Goal: Transaction & Acquisition: Book appointment/travel/reservation

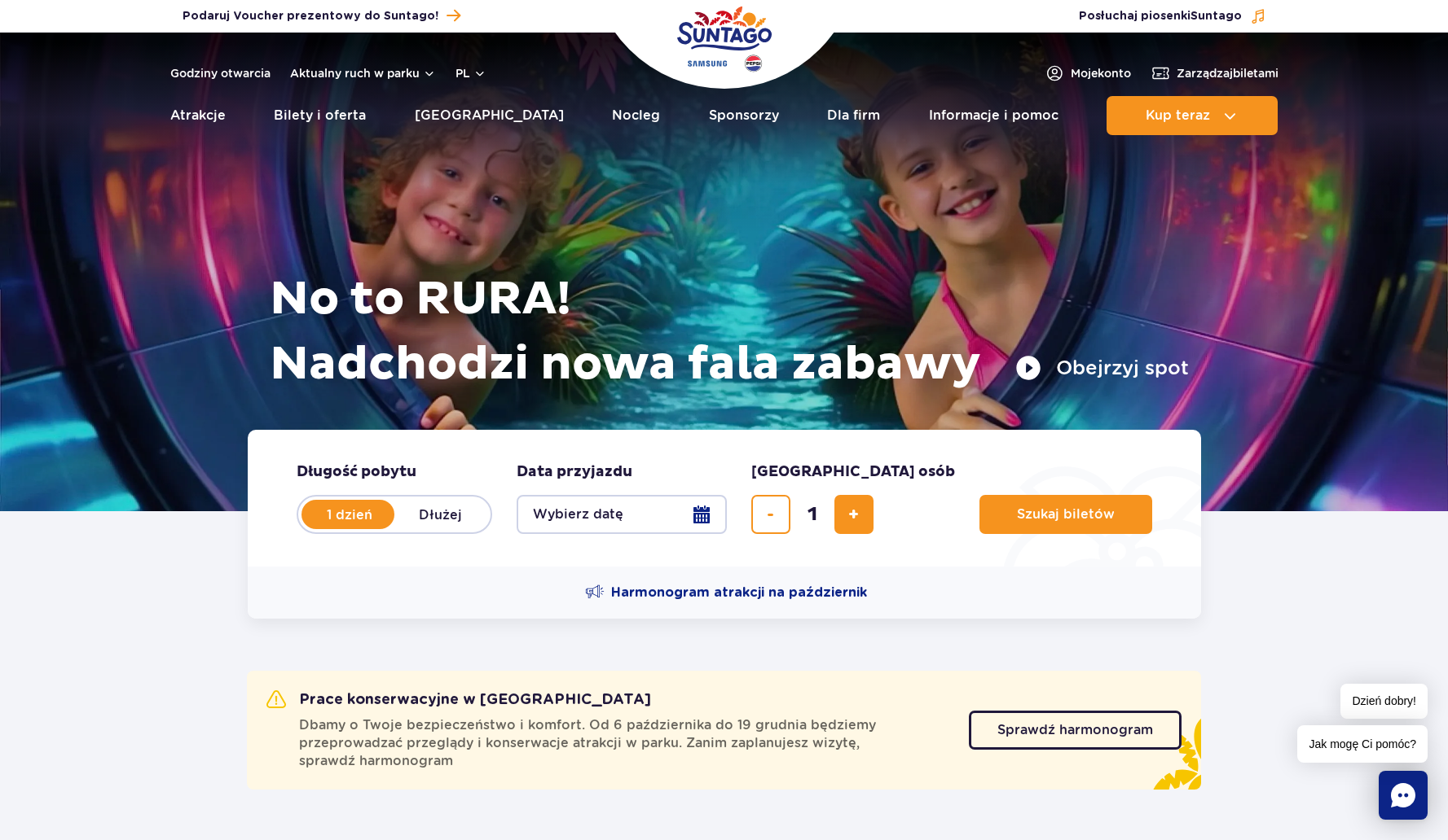
click at [701, 514] on button "Wybierz datę" at bounding box center [622, 515] width 210 height 40
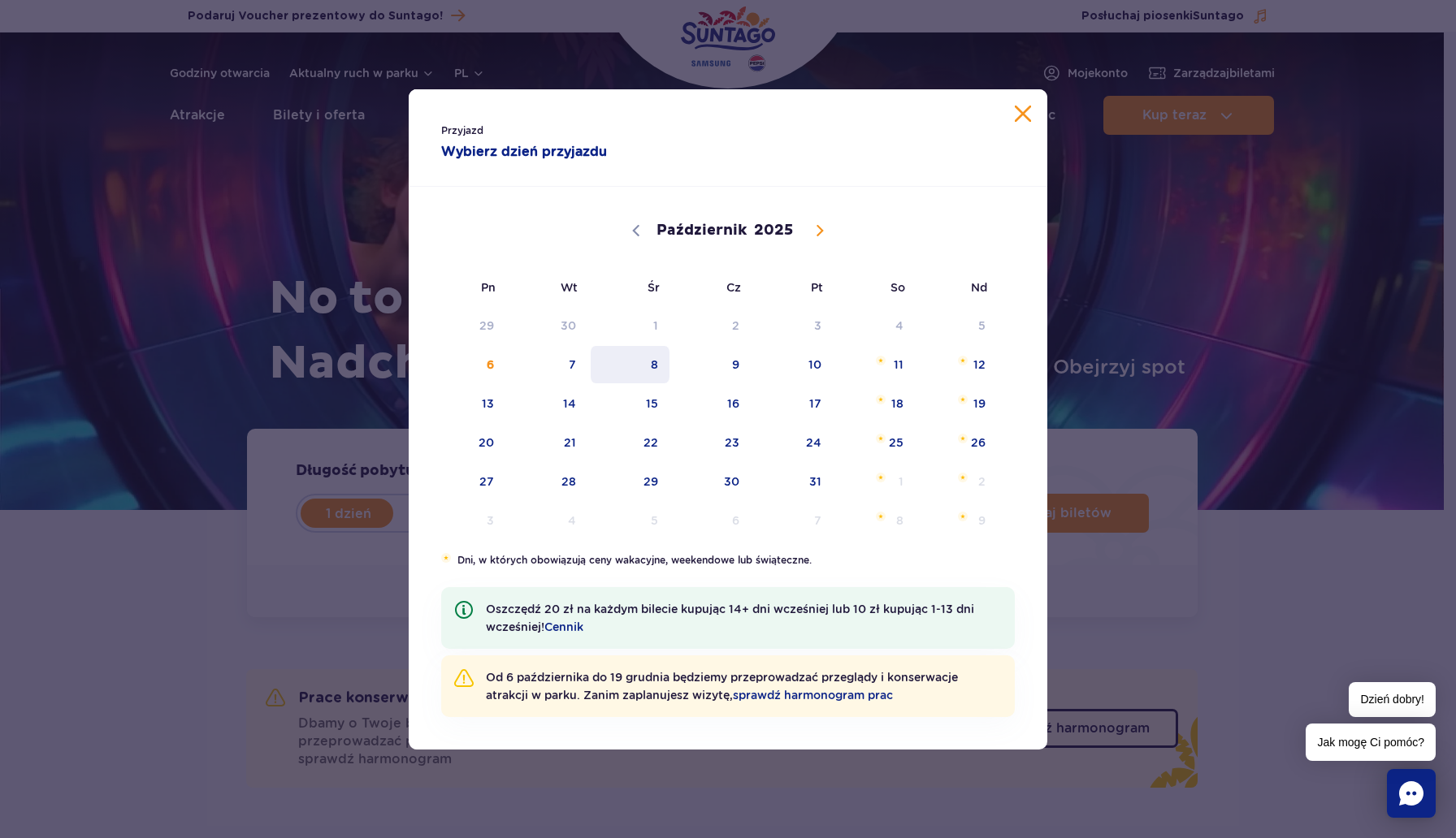
click at [659, 366] on span "8" at bounding box center [630, 365] width 82 height 38
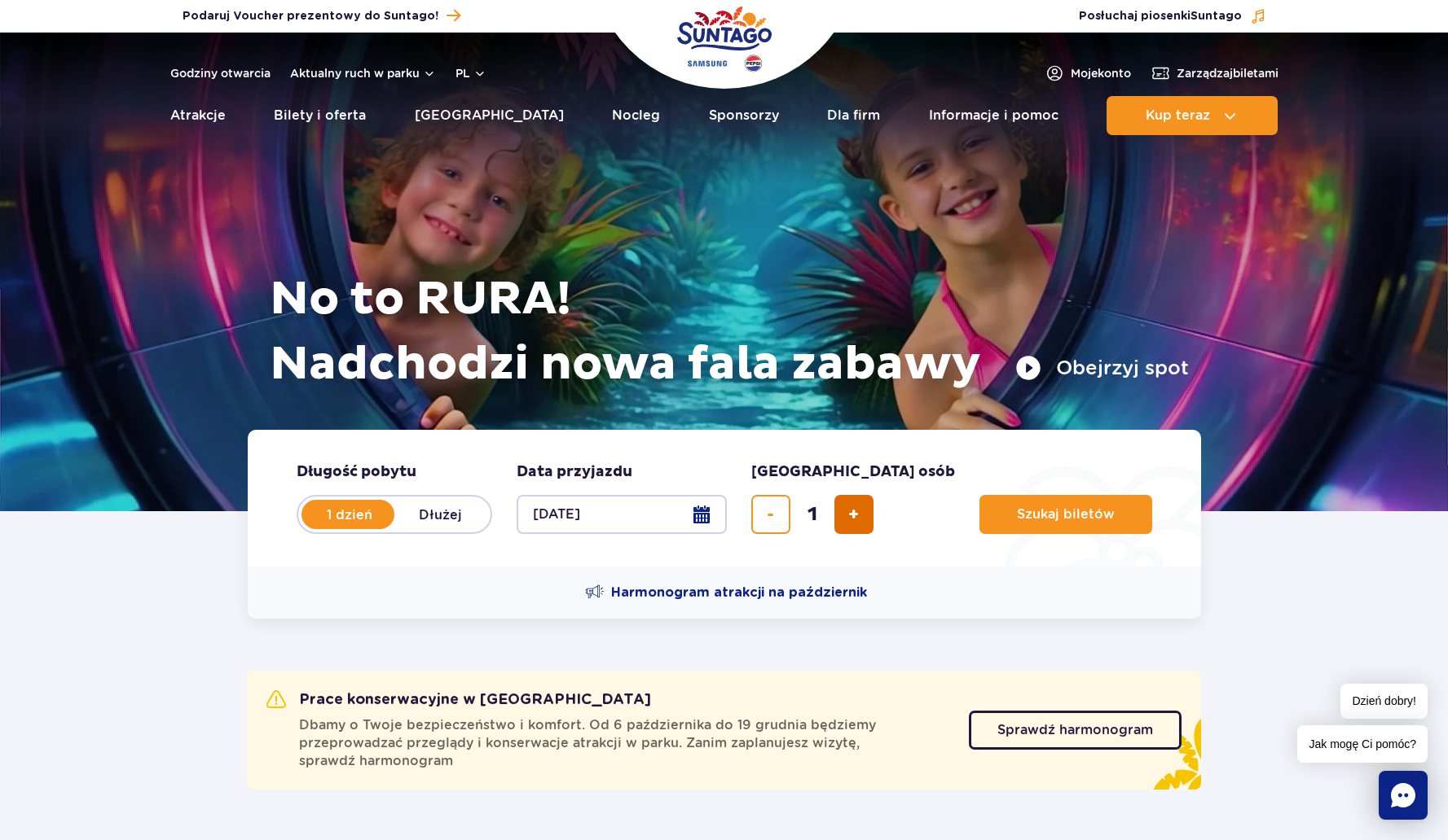
click at [843, 512] on button "dodaj bilet" at bounding box center [854, 515] width 40 height 40
click at [846, 514] on button "dodaj bilet" at bounding box center [854, 515] width 40 height 40
type input "4"
click at [1010, 517] on span "Szukaj biletów" at bounding box center [1059, 515] width 98 height 14
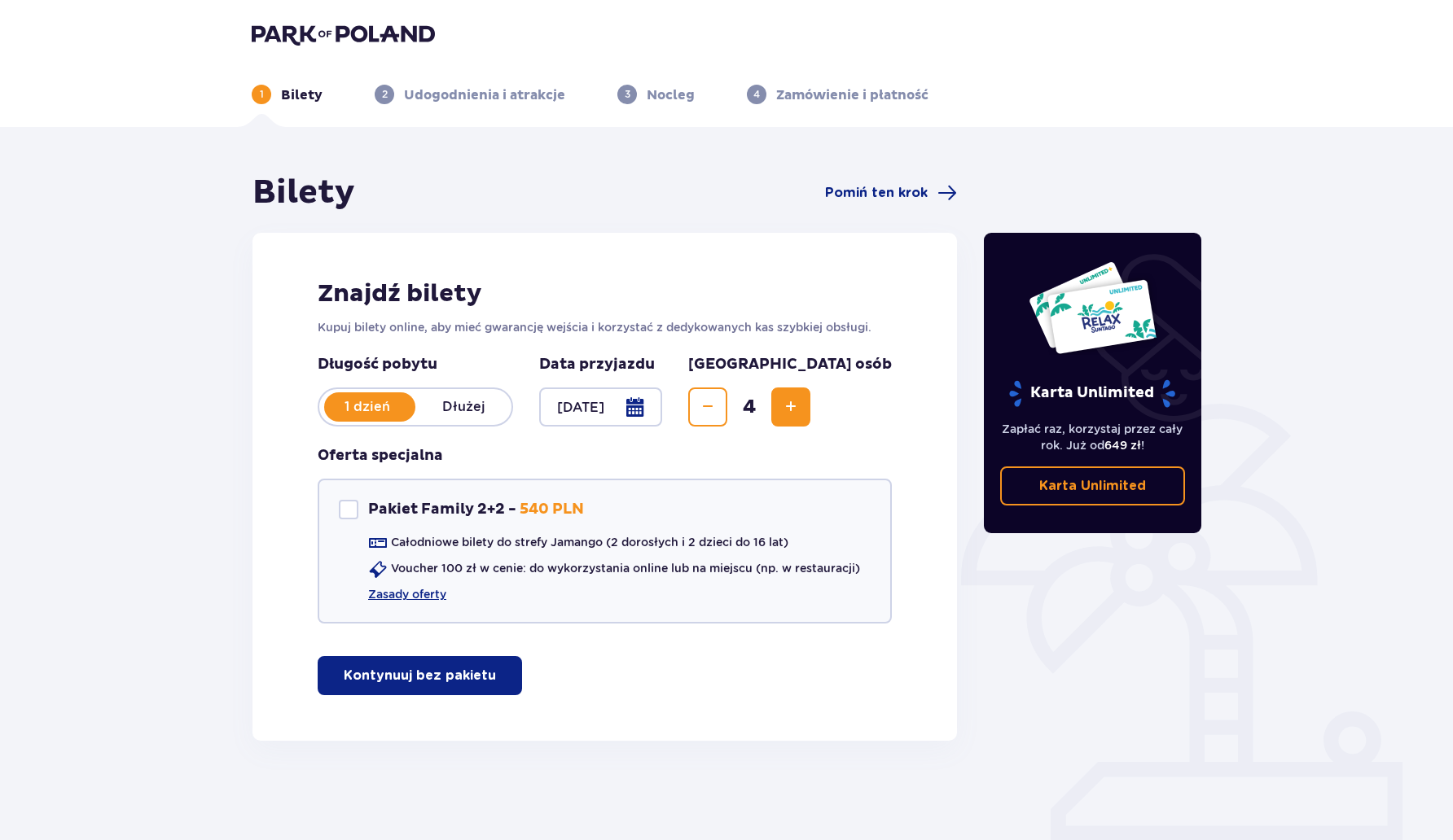
click at [426, 684] on p "Kontynuuj bez pakietu" at bounding box center [421, 676] width 153 height 18
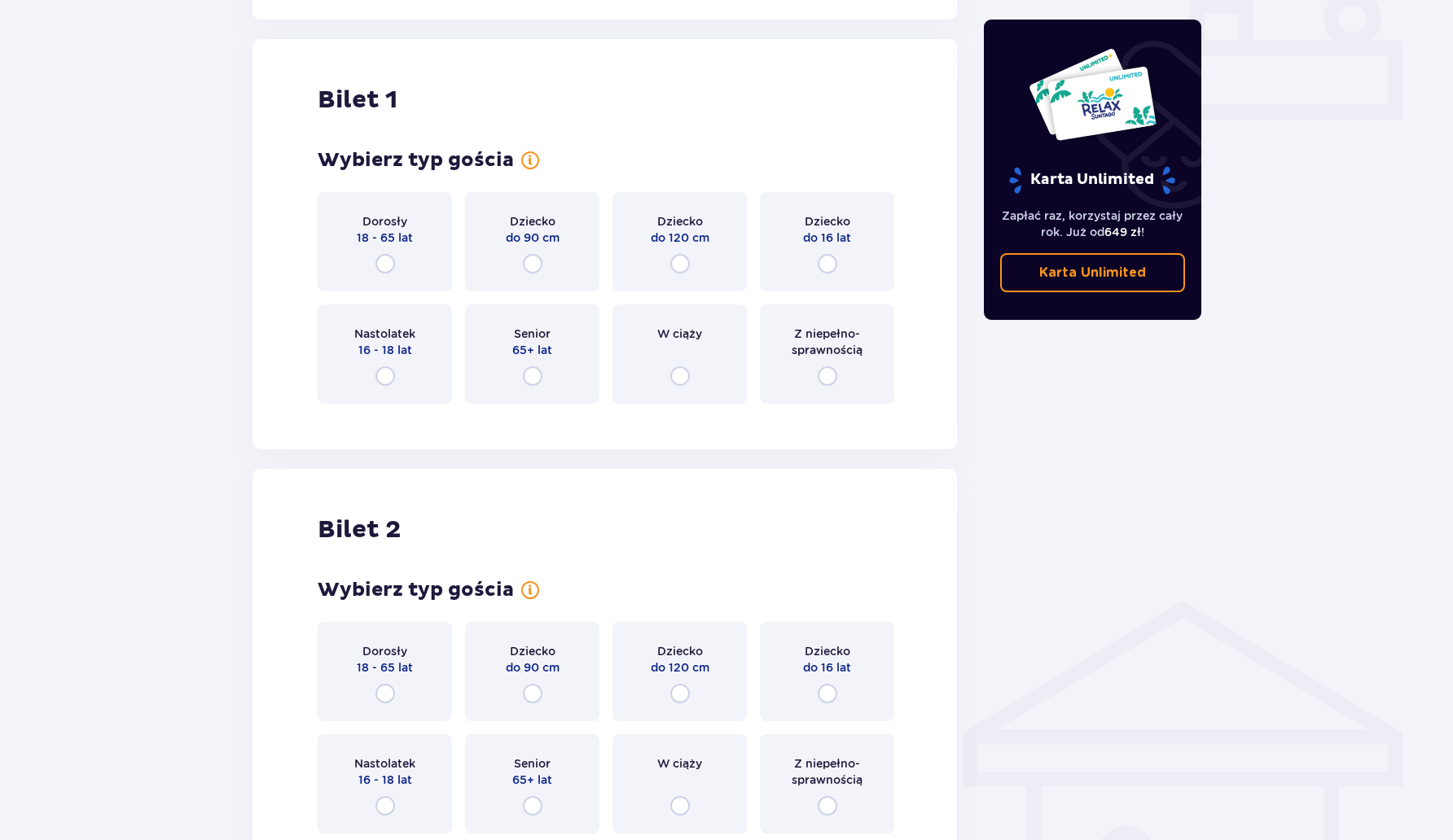
scroll to position [741, 0]
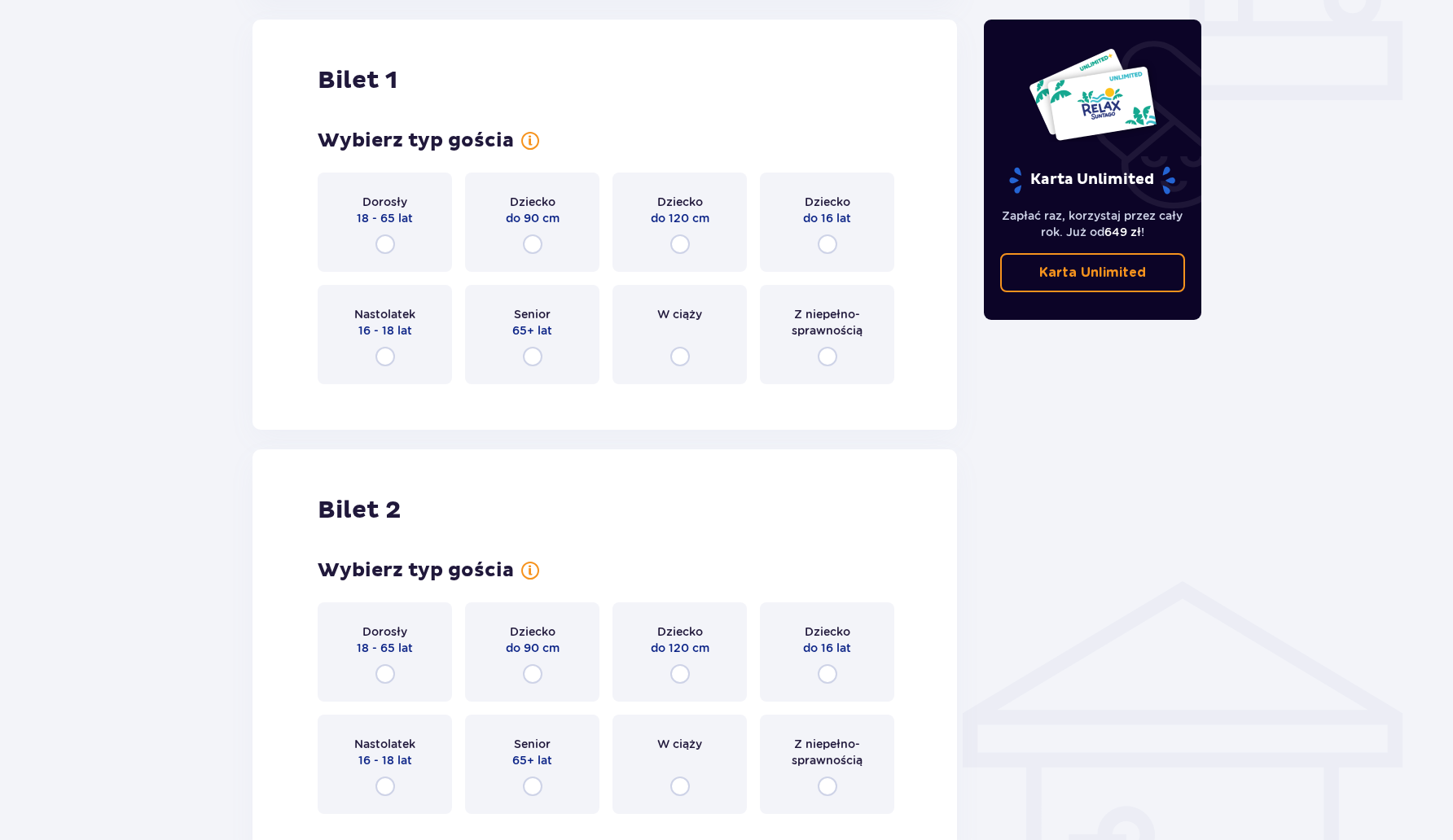
click at [393, 247] on input "radio" at bounding box center [385, 244] width 20 height 20
radio input "true"
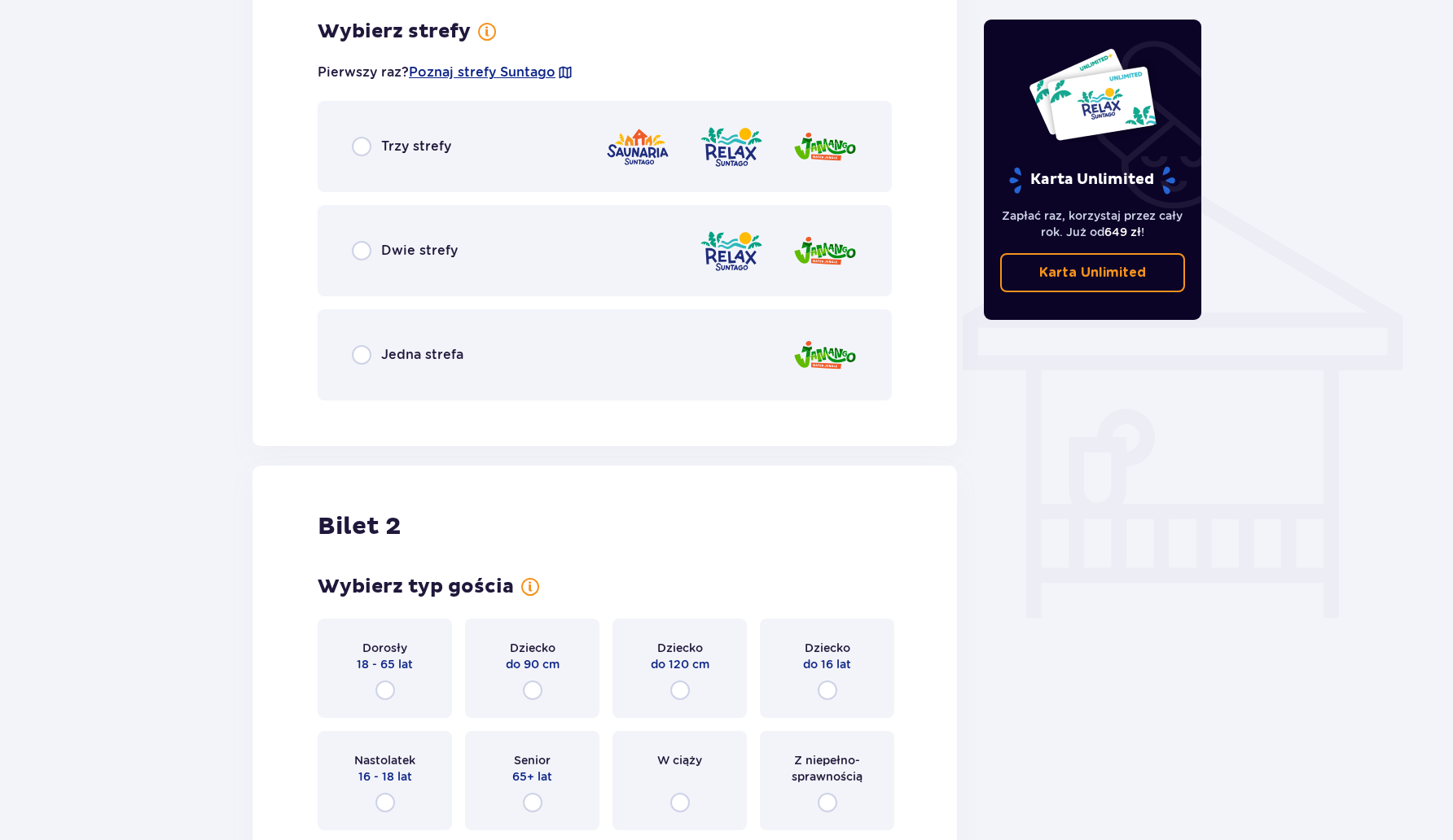
click at [422, 368] on div "Jedna strefa" at bounding box center [605, 355] width 574 height 92
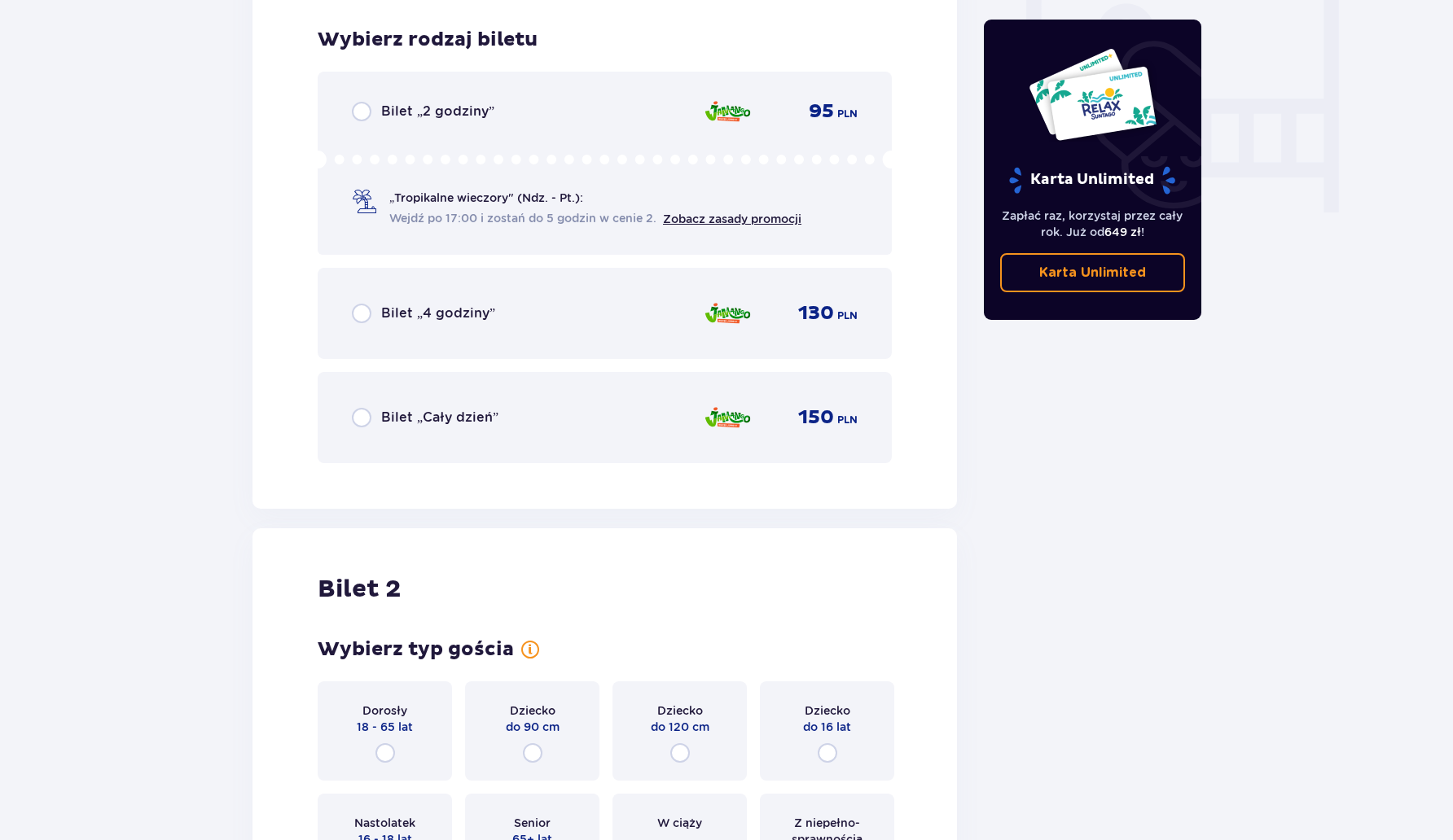
scroll to position [1552, 0]
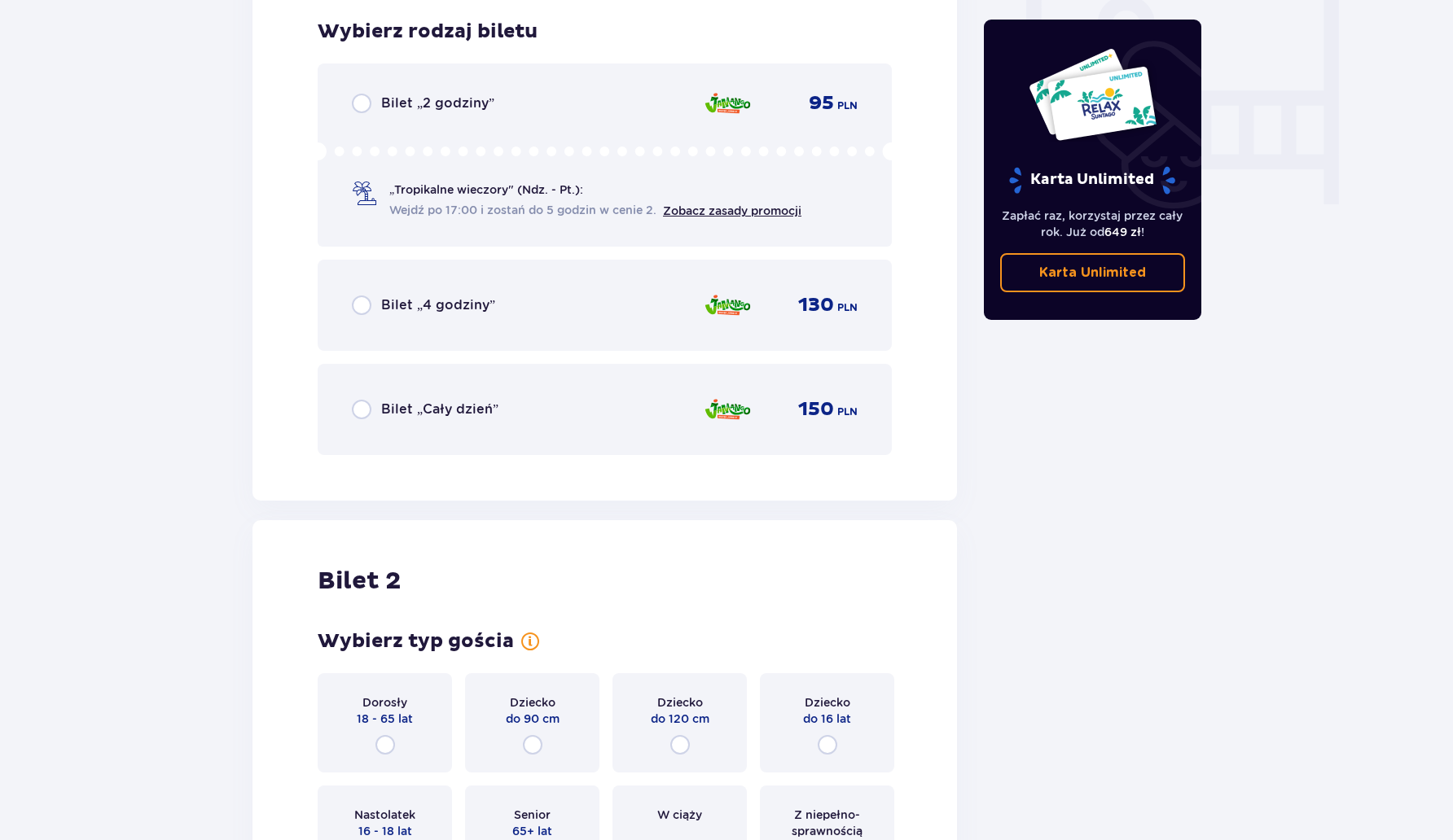
click at [424, 111] on span "Bilet „2 godziny”" at bounding box center [438, 103] width 113 height 18
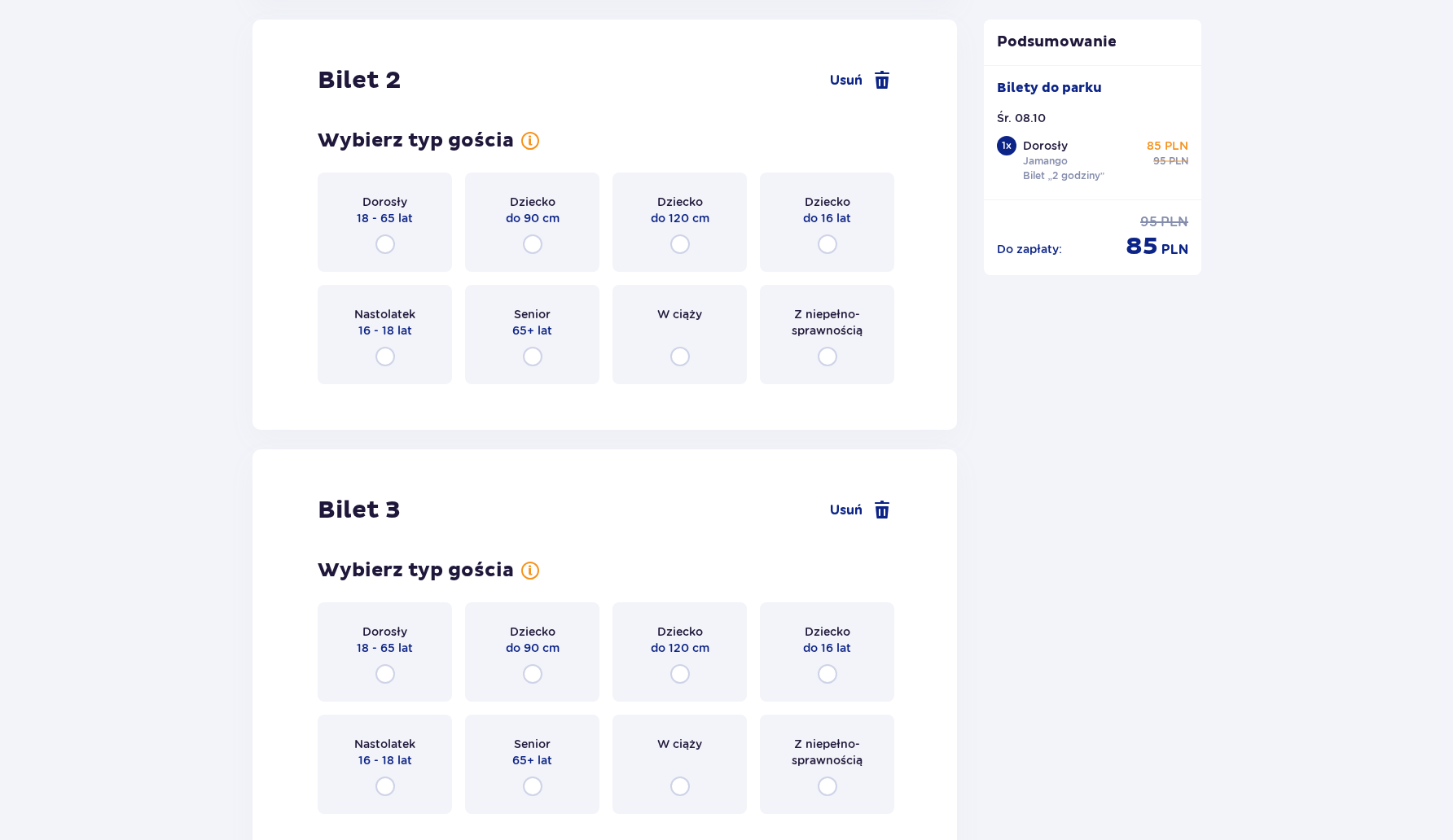
click at [398, 234] on div "Dorosły 18 - 65 lat" at bounding box center [385, 222] width 135 height 100
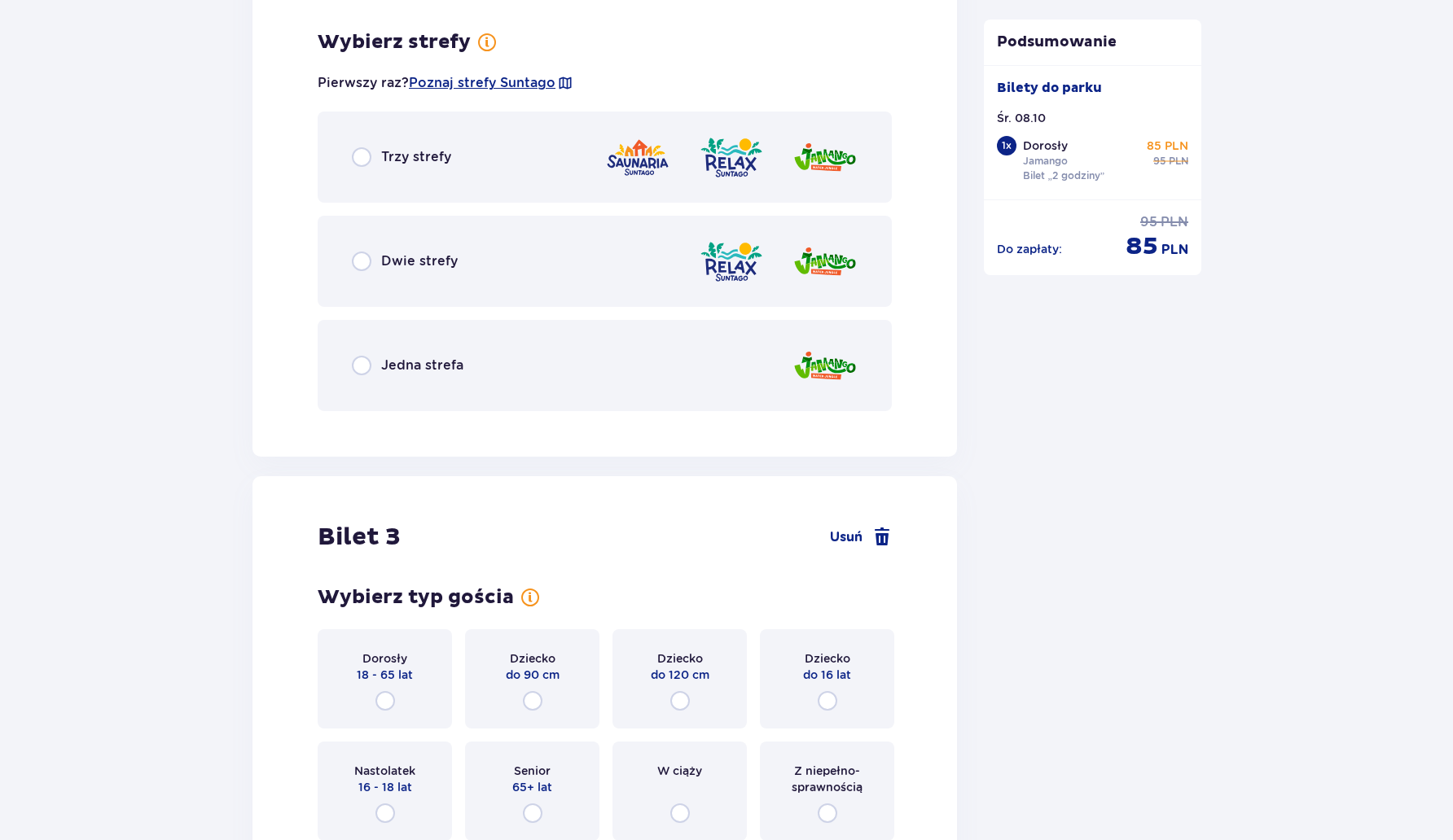
scroll to position [2451, 0]
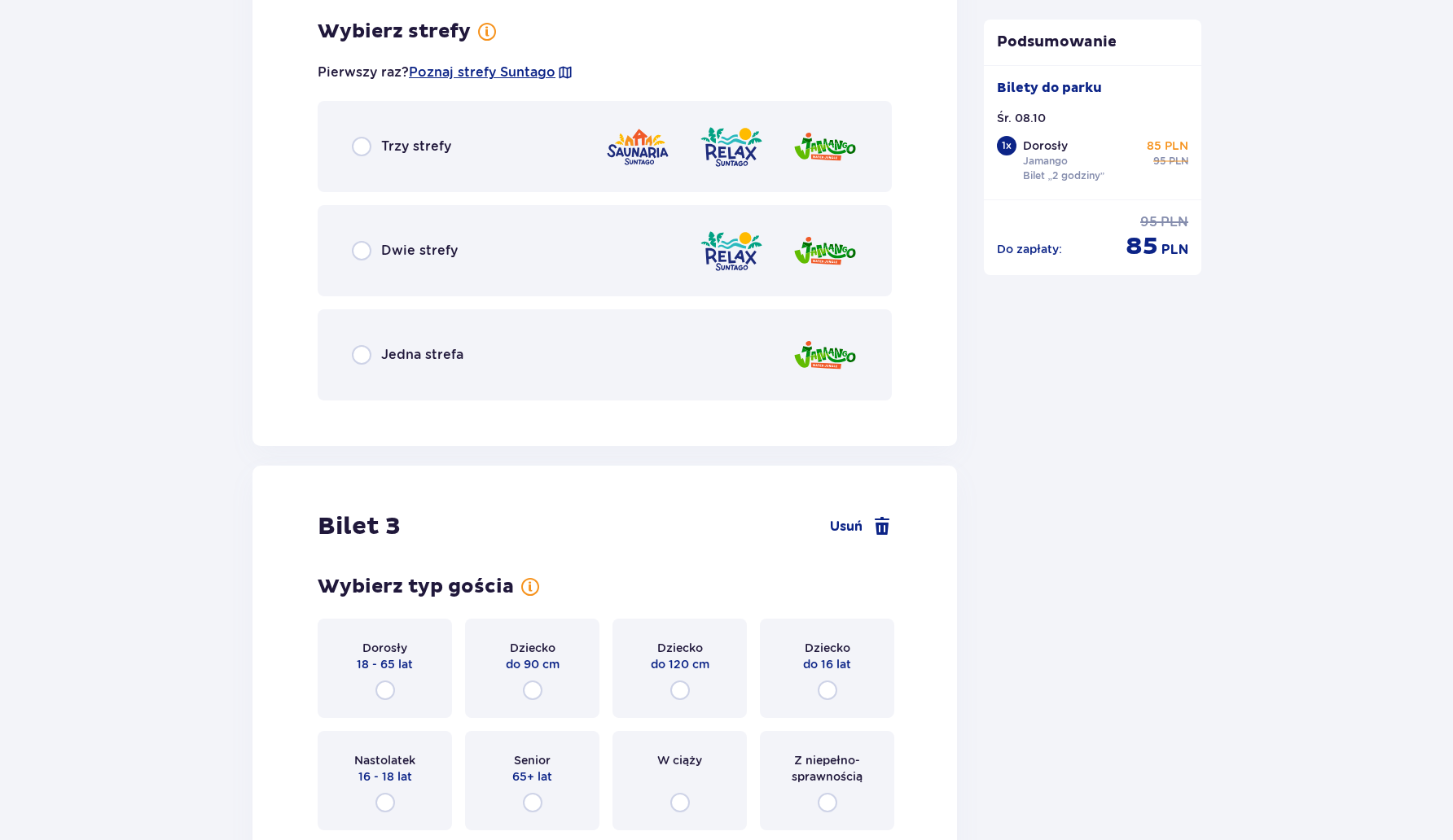
click at [432, 350] on span "Jedna strefa" at bounding box center [422, 355] width 83 height 18
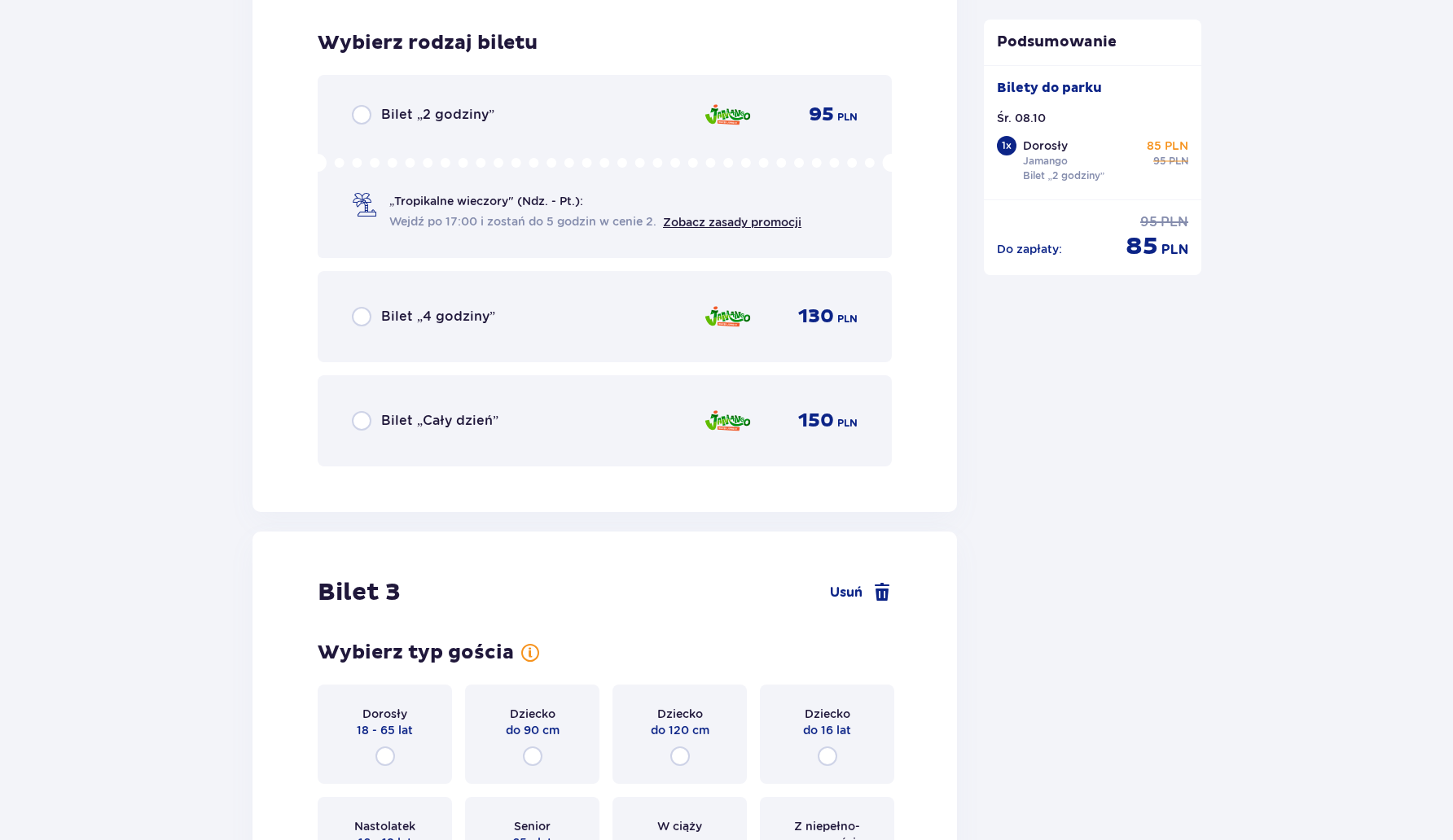
scroll to position [2864, 0]
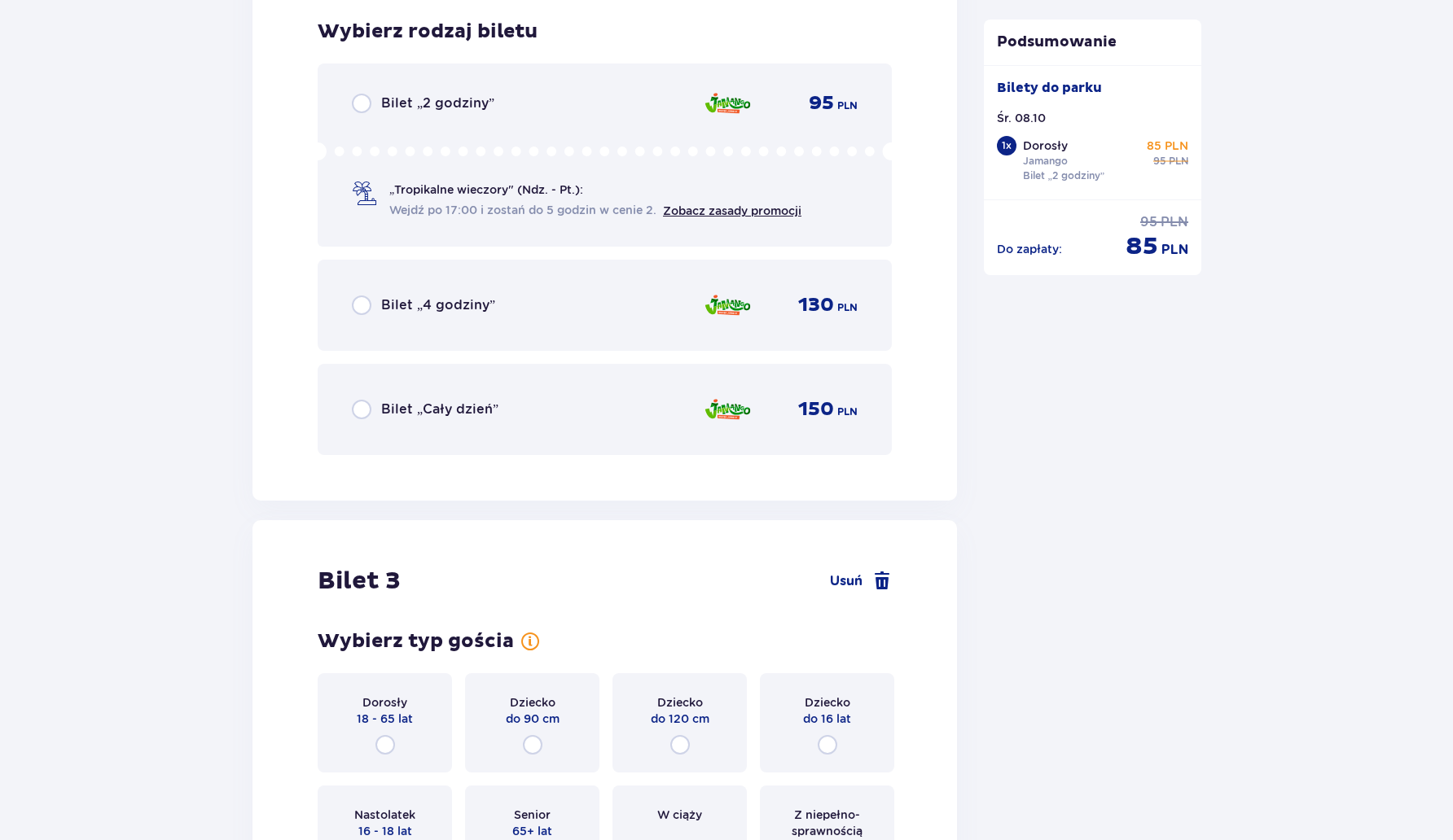
click at [438, 116] on div "Bilet „2 godziny” 95 PLN „Tropikalne wieczory" (Ndz. - Pt.): Wejdź po 17:00 i z…" at bounding box center [605, 155] width 574 height 183
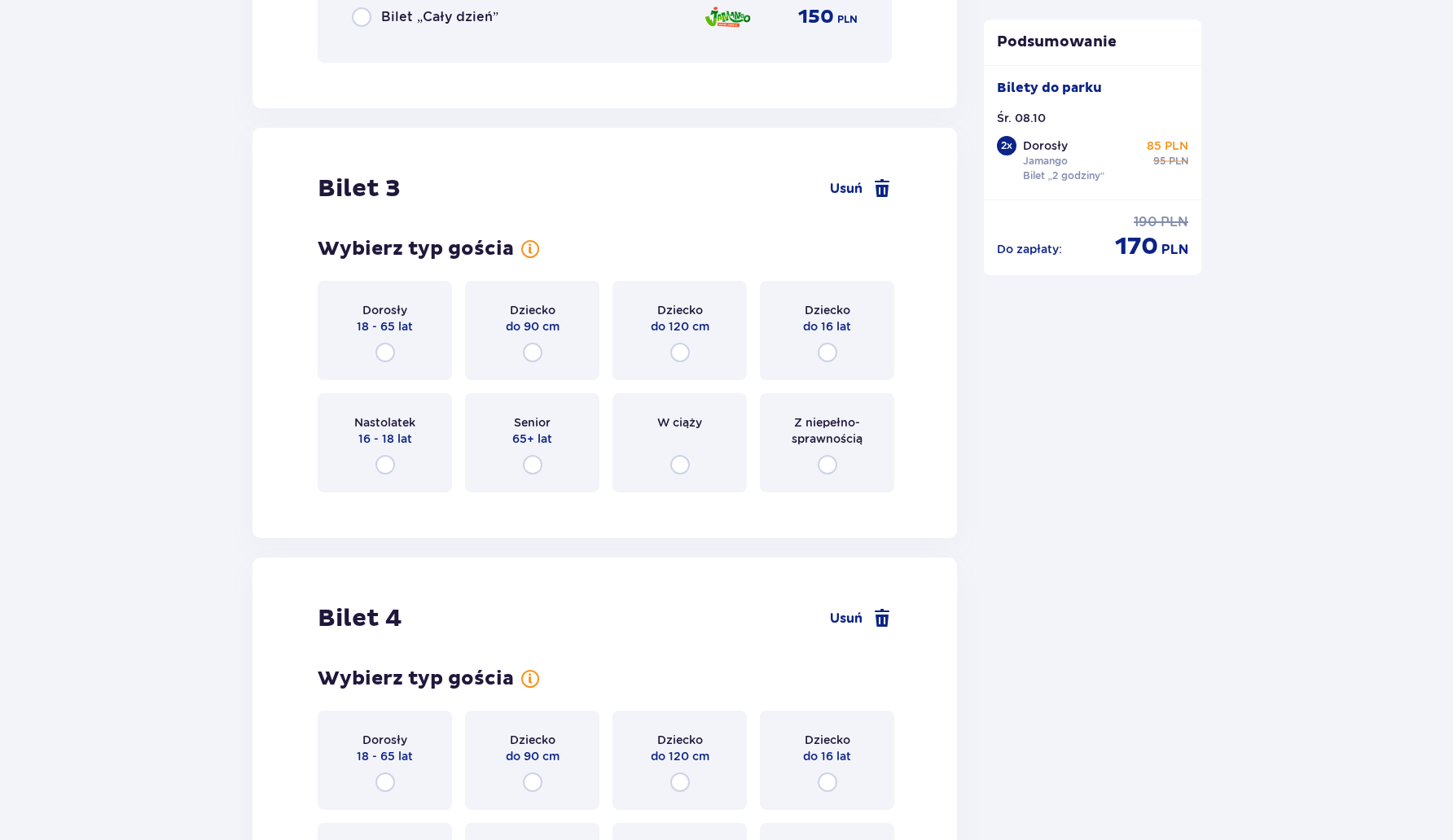
scroll to position [3365, 0]
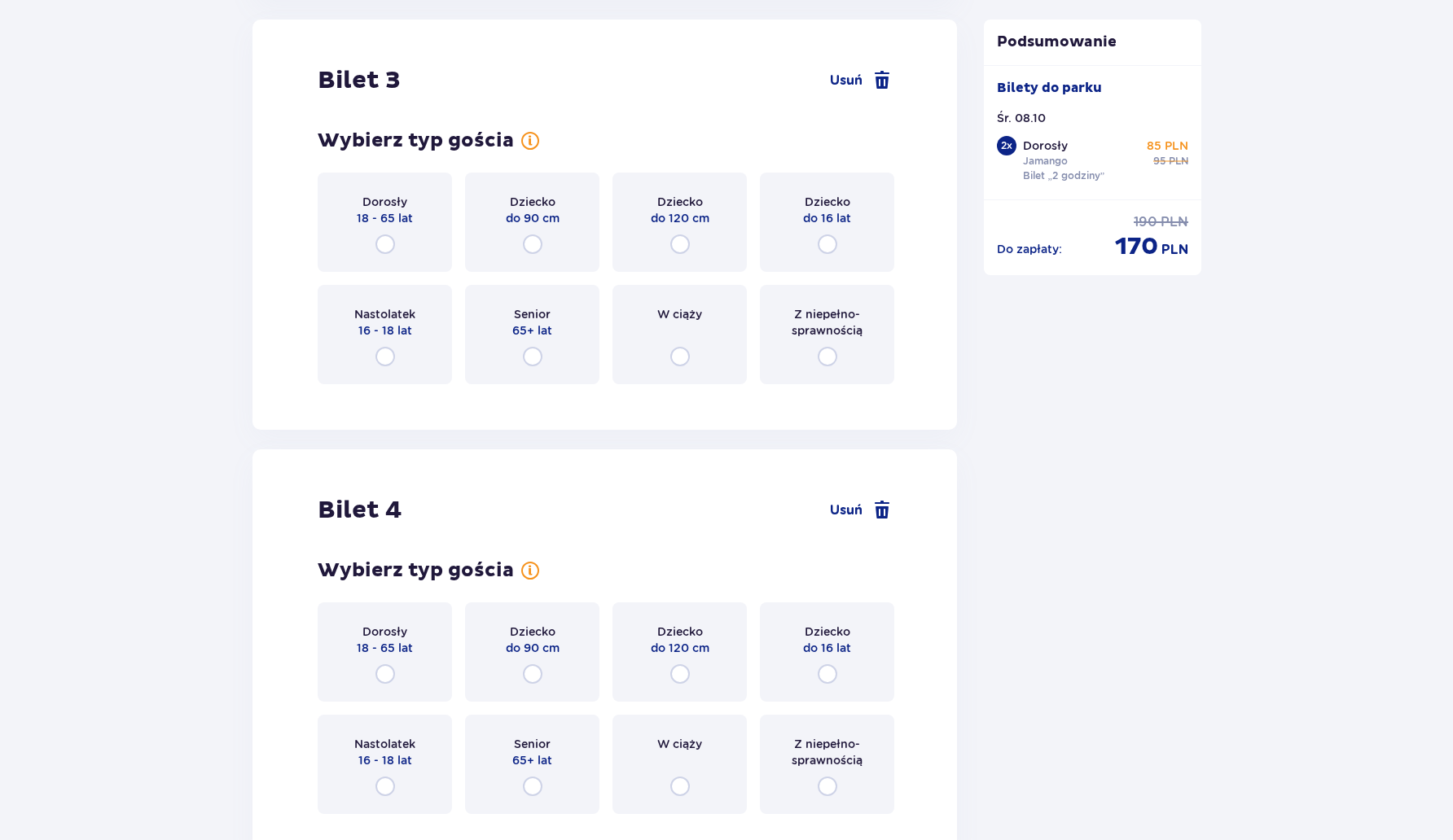
click at [846, 246] on div "Dziecko do 16 lat" at bounding box center [828, 222] width 135 height 100
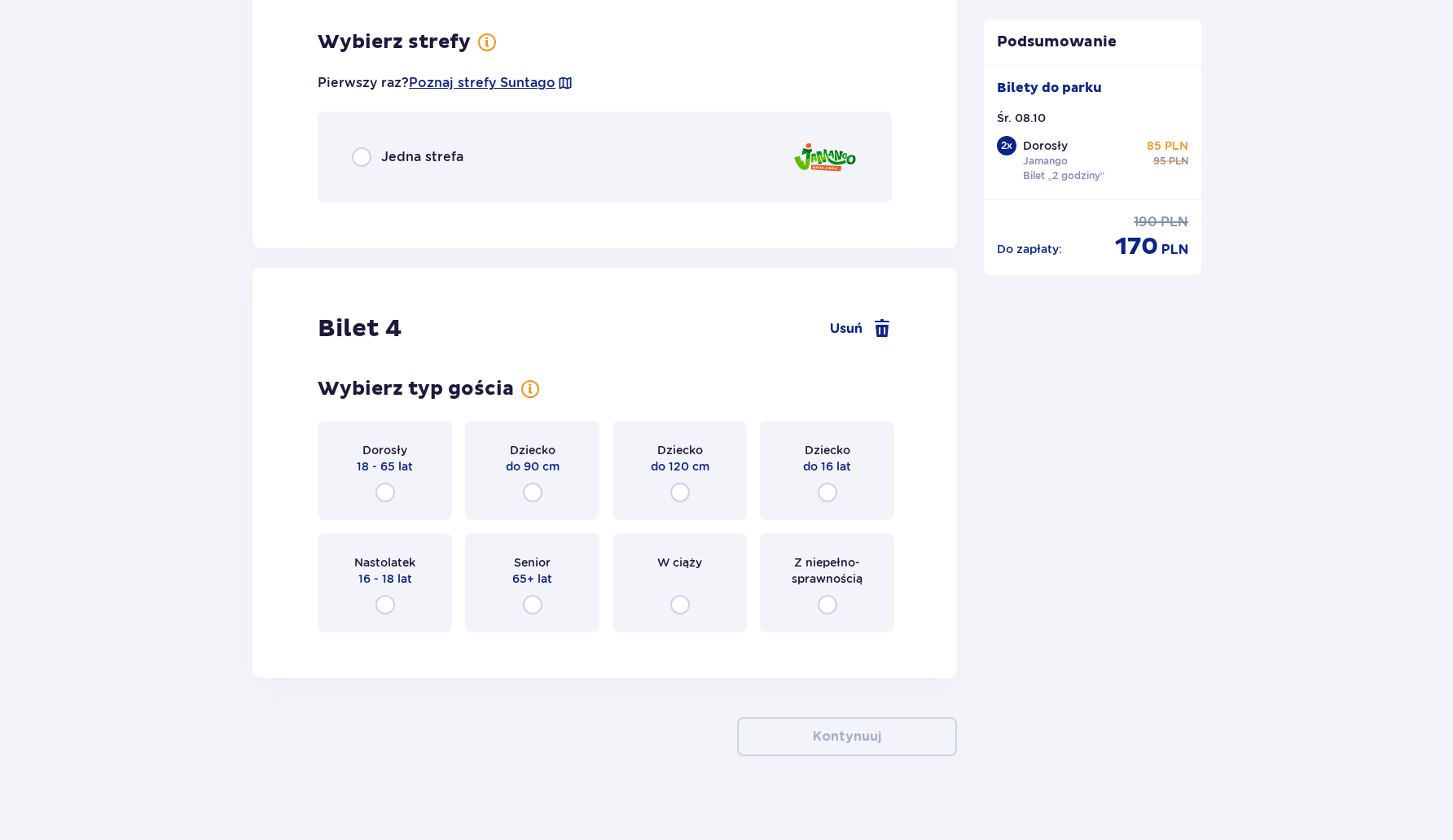
scroll to position [3762, 0]
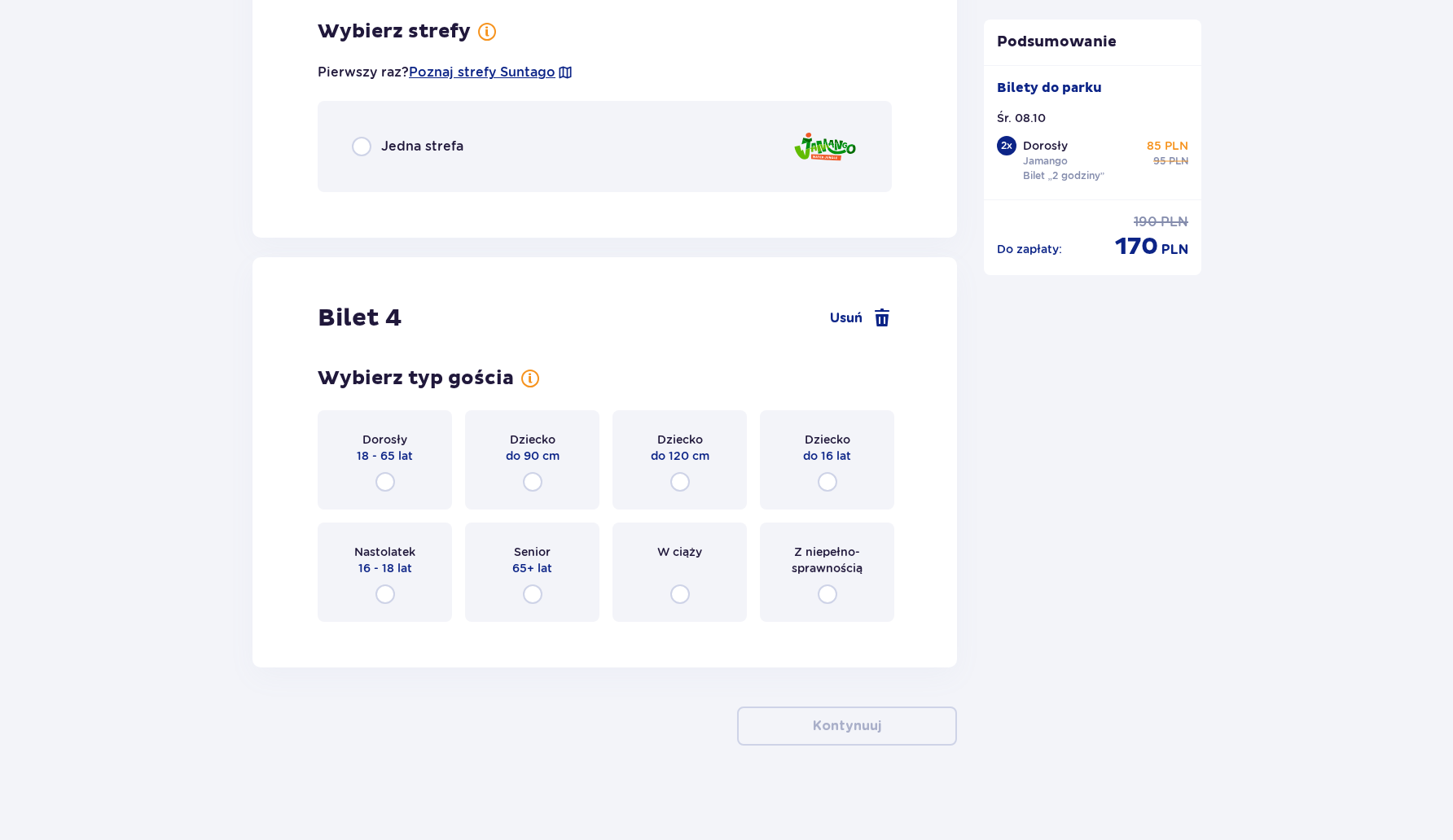
click at [440, 156] on div "Jedna strefa" at bounding box center [605, 146] width 574 height 92
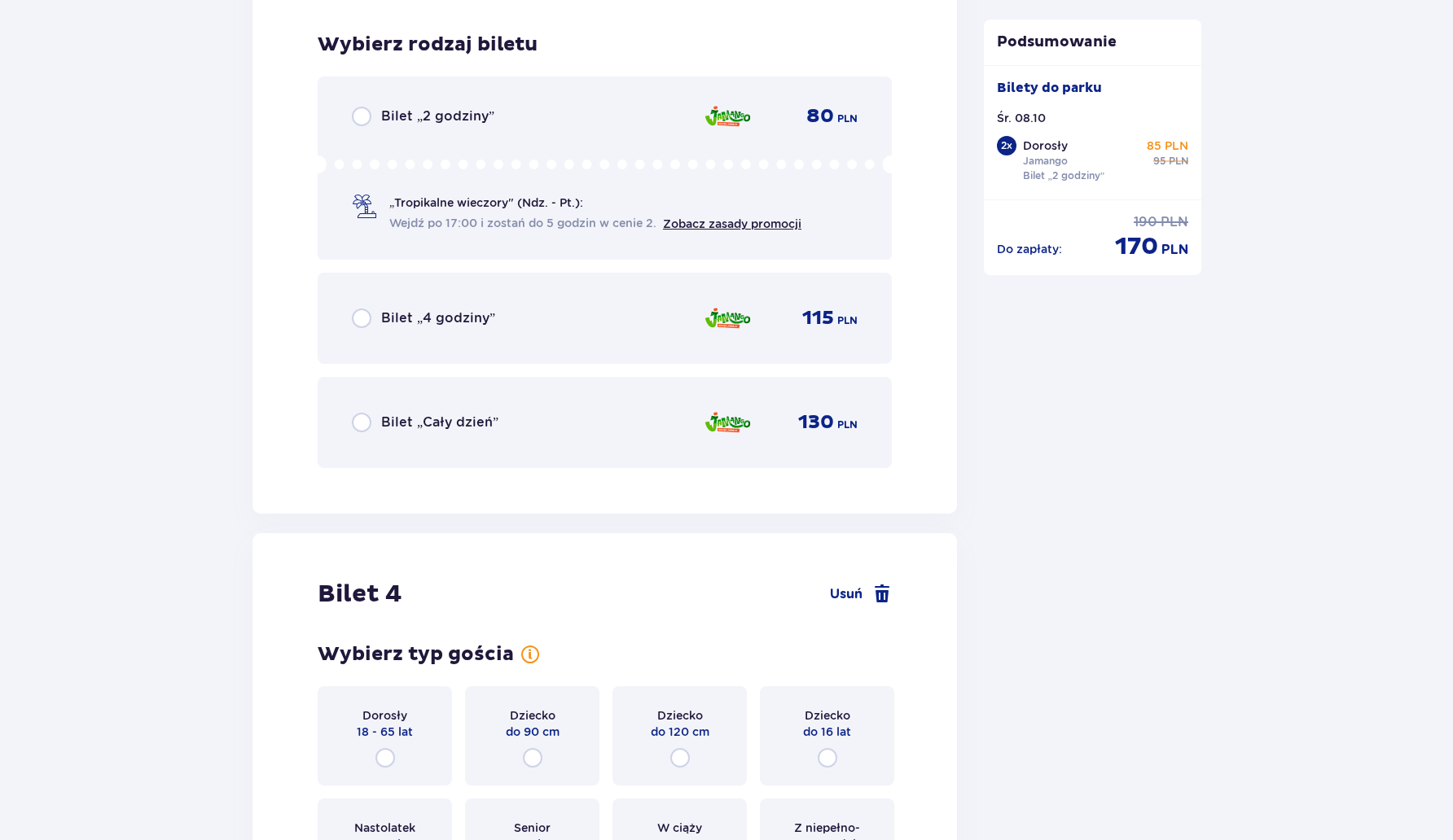
scroll to position [3967, 0]
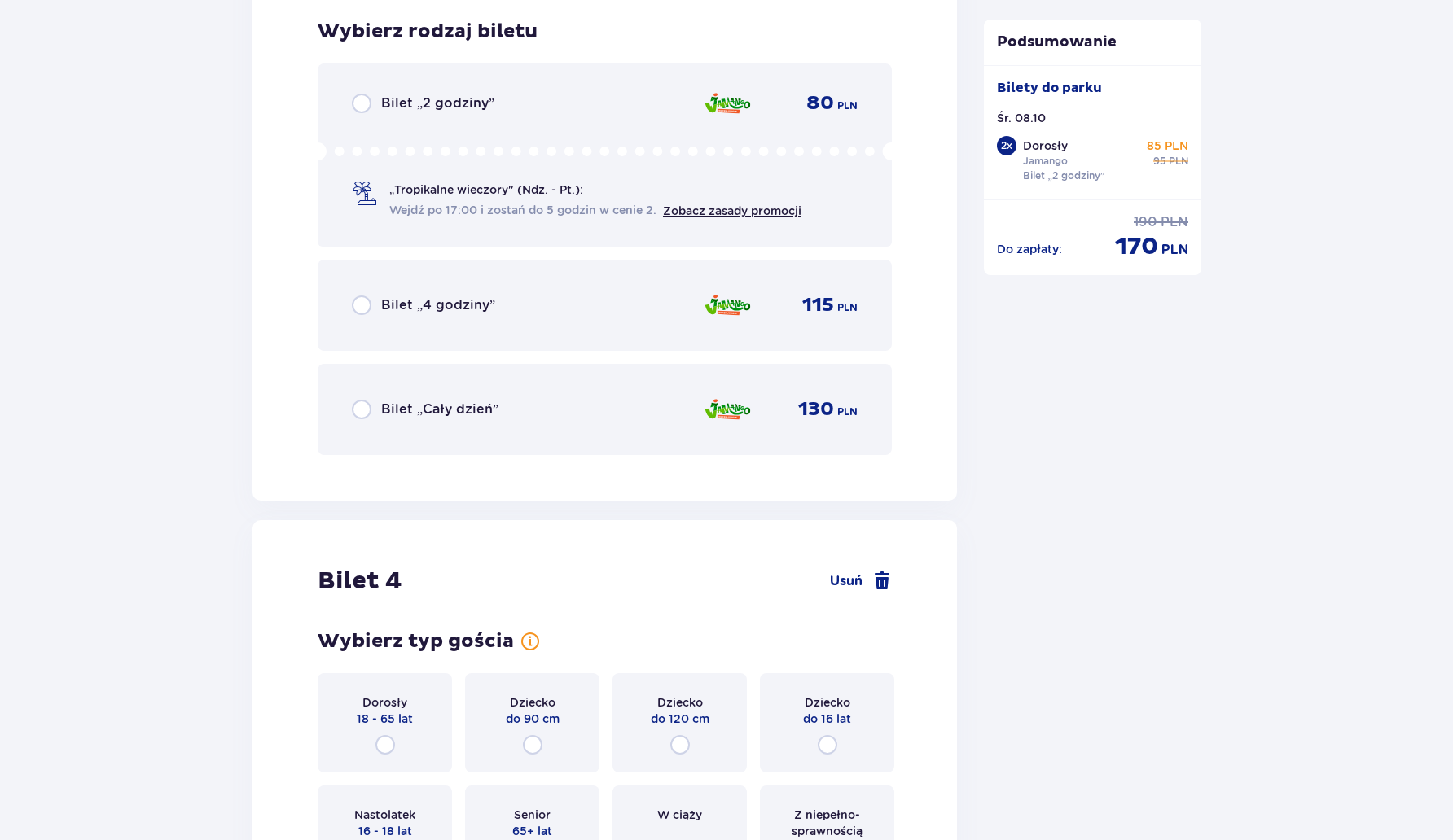
click at [457, 137] on div "Bilet „2 godziny” 80 PLN „Tropikalne wieczory" (Ndz. - Pt.): Wejdź po 17:00 i z…" at bounding box center [605, 155] width 574 height 183
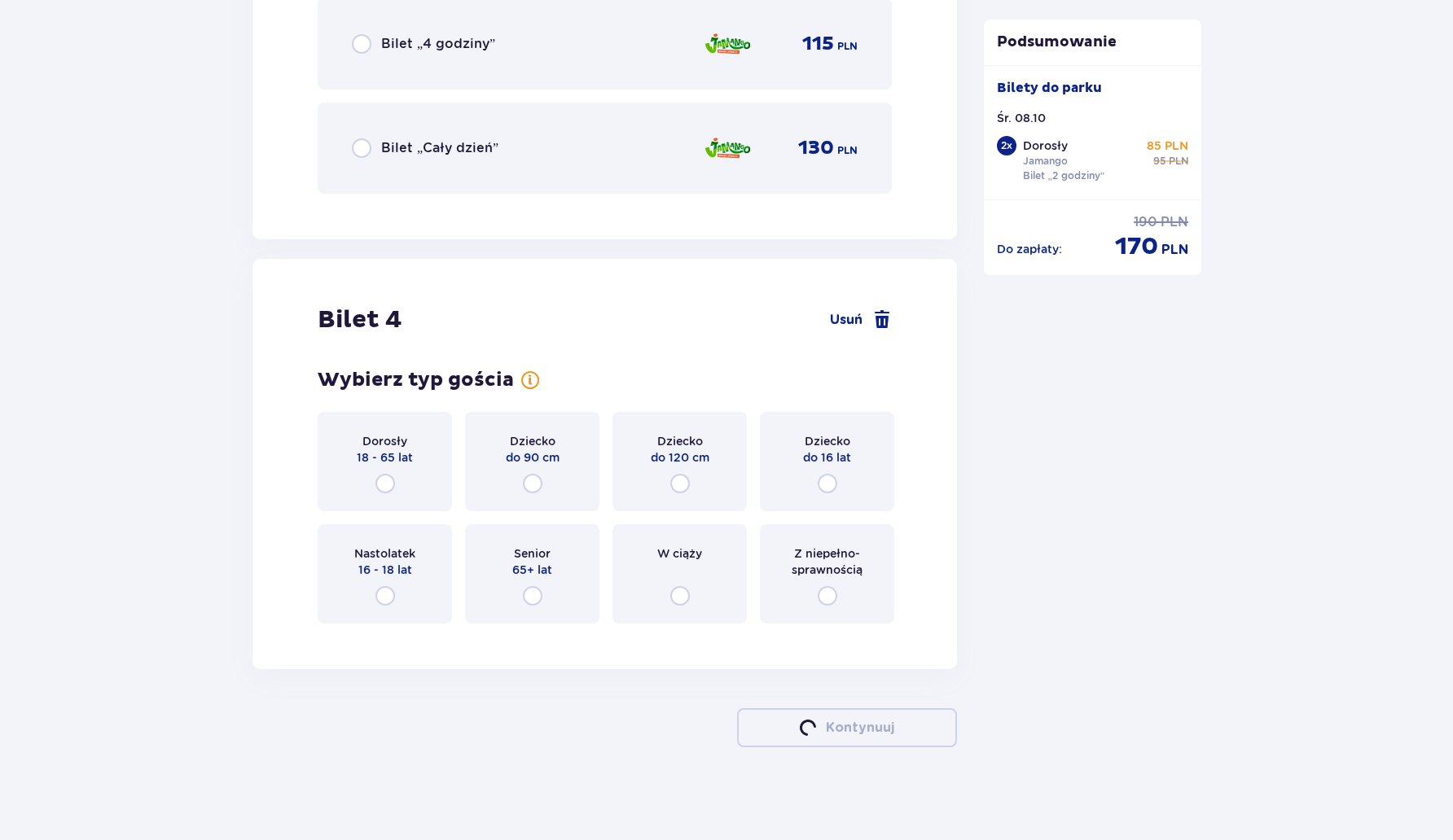
scroll to position [4234, 0]
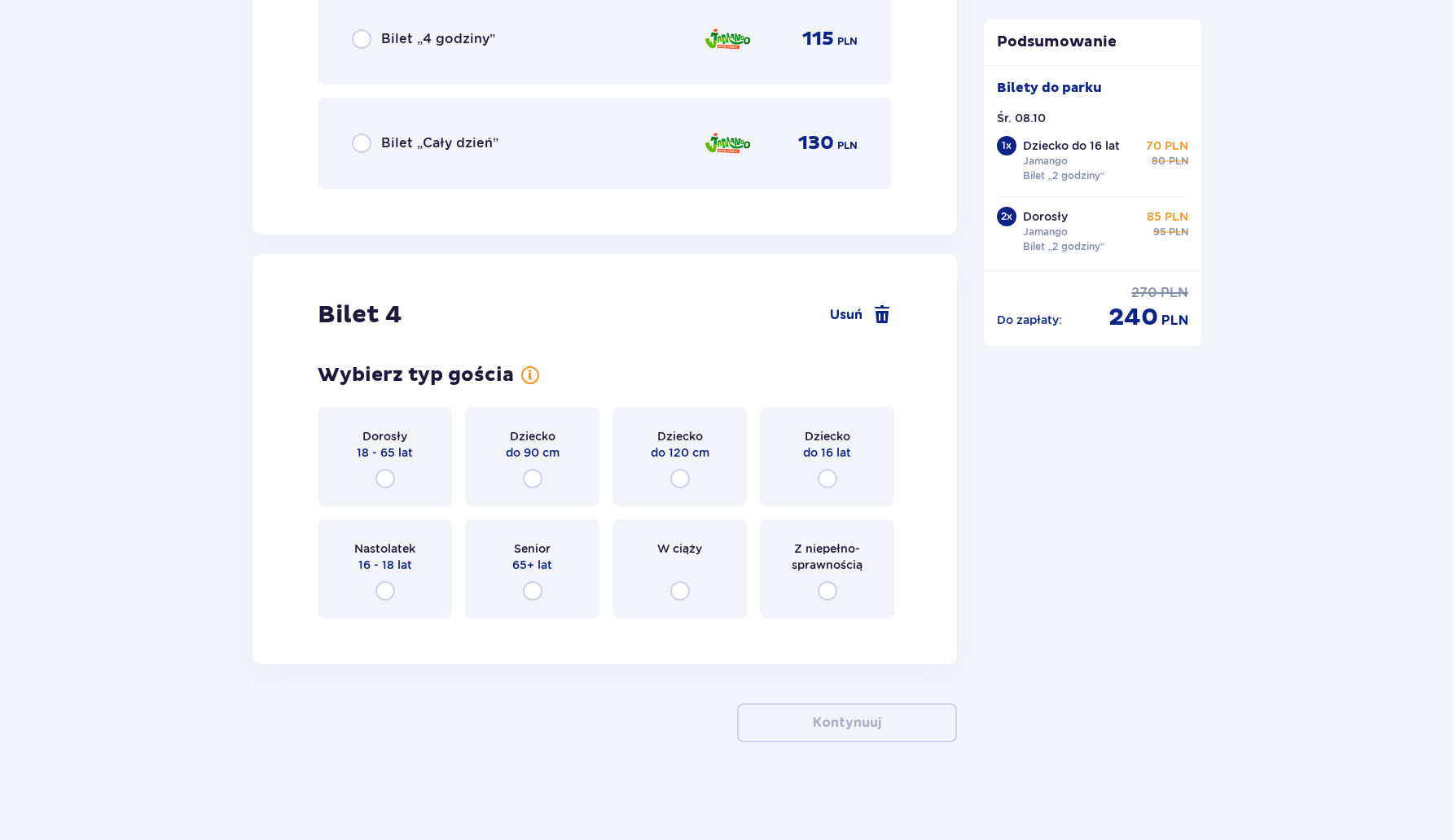
click at [684, 480] on input "radio" at bounding box center [680, 479] width 20 height 20
radio input "true"
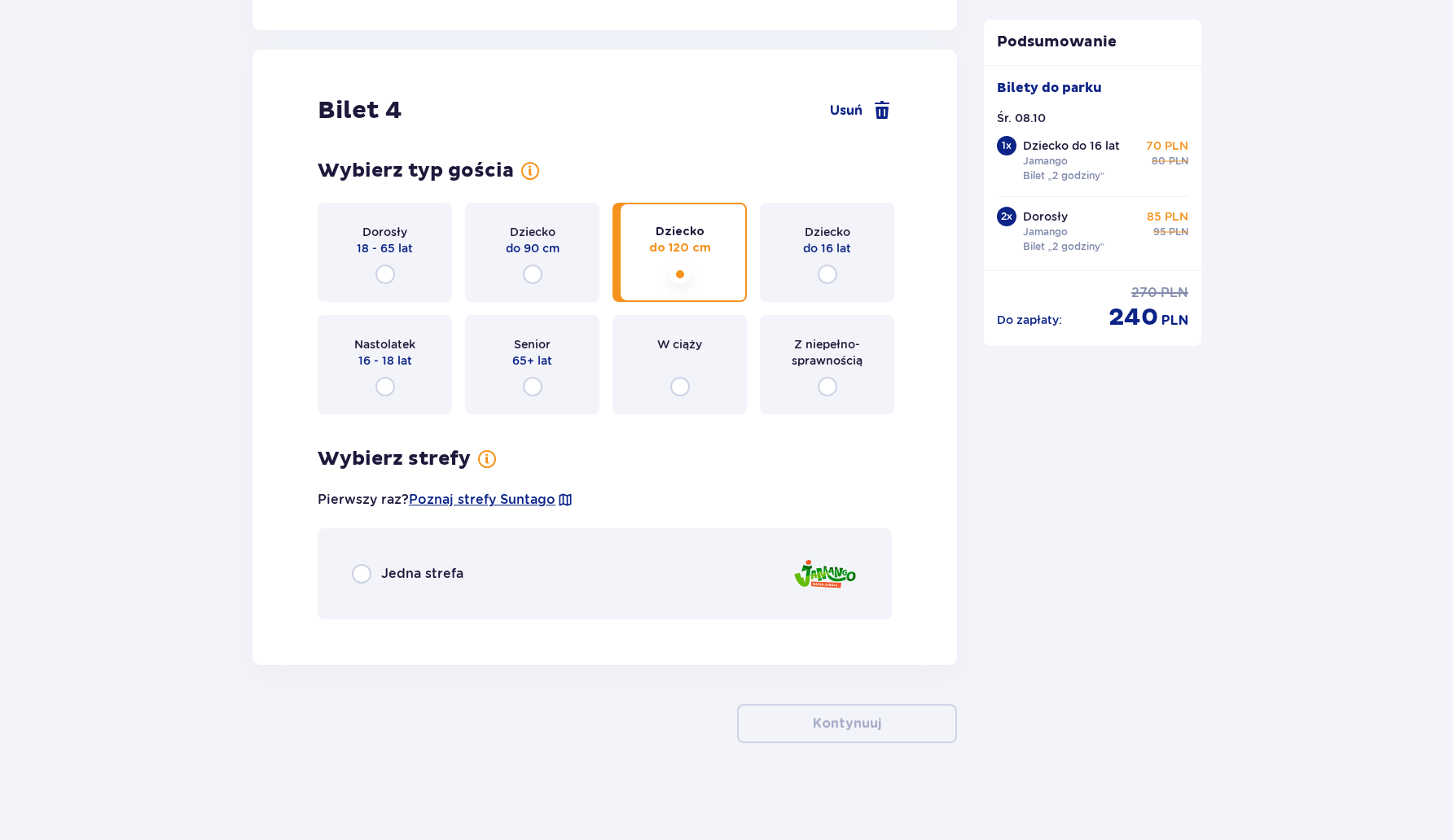
scroll to position [4439, 0]
click at [437, 563] on div "Jedna strefa" at bounding box center [408, 573] width 111 height 20
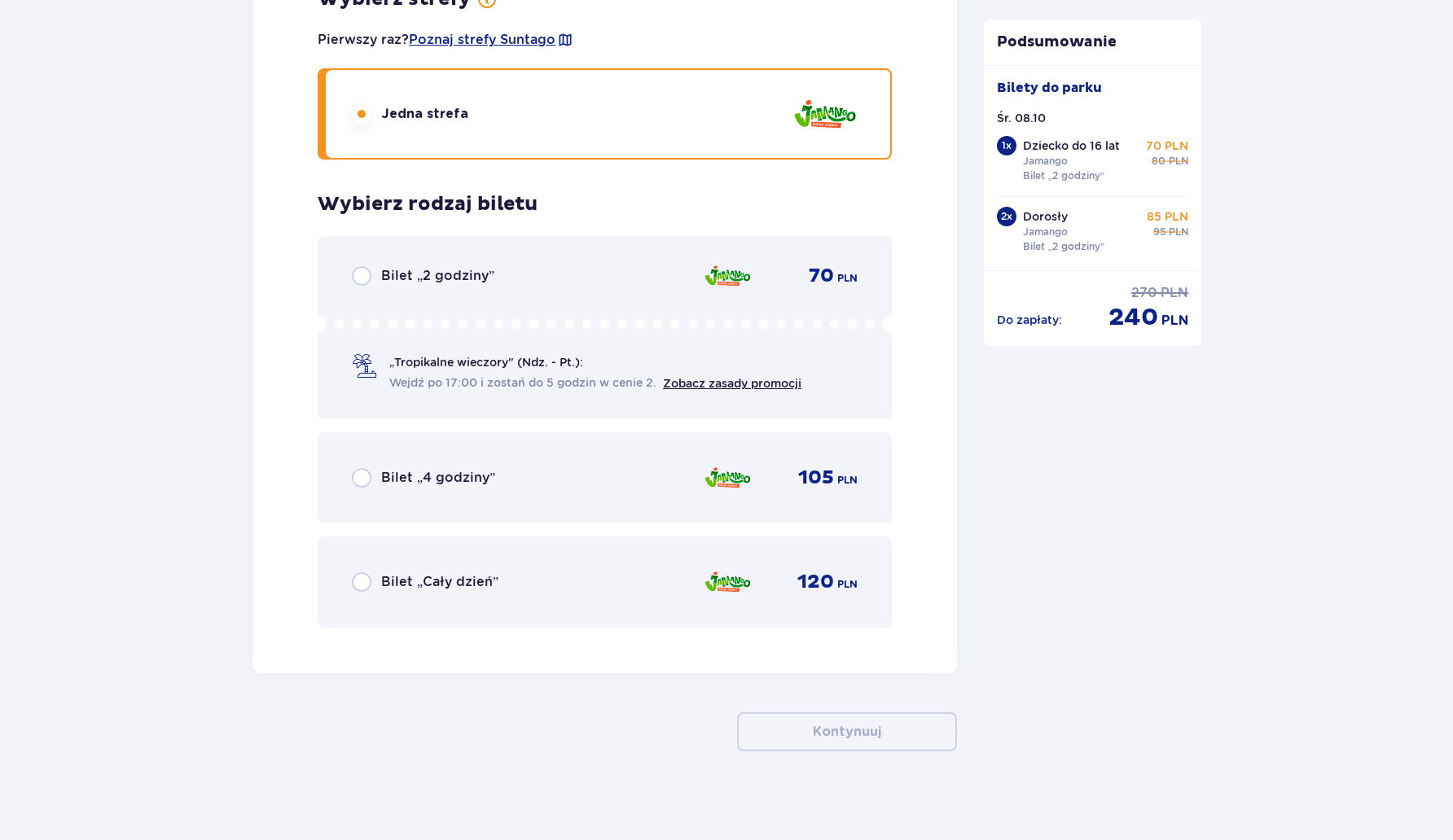
scroll to position [4907, 0]
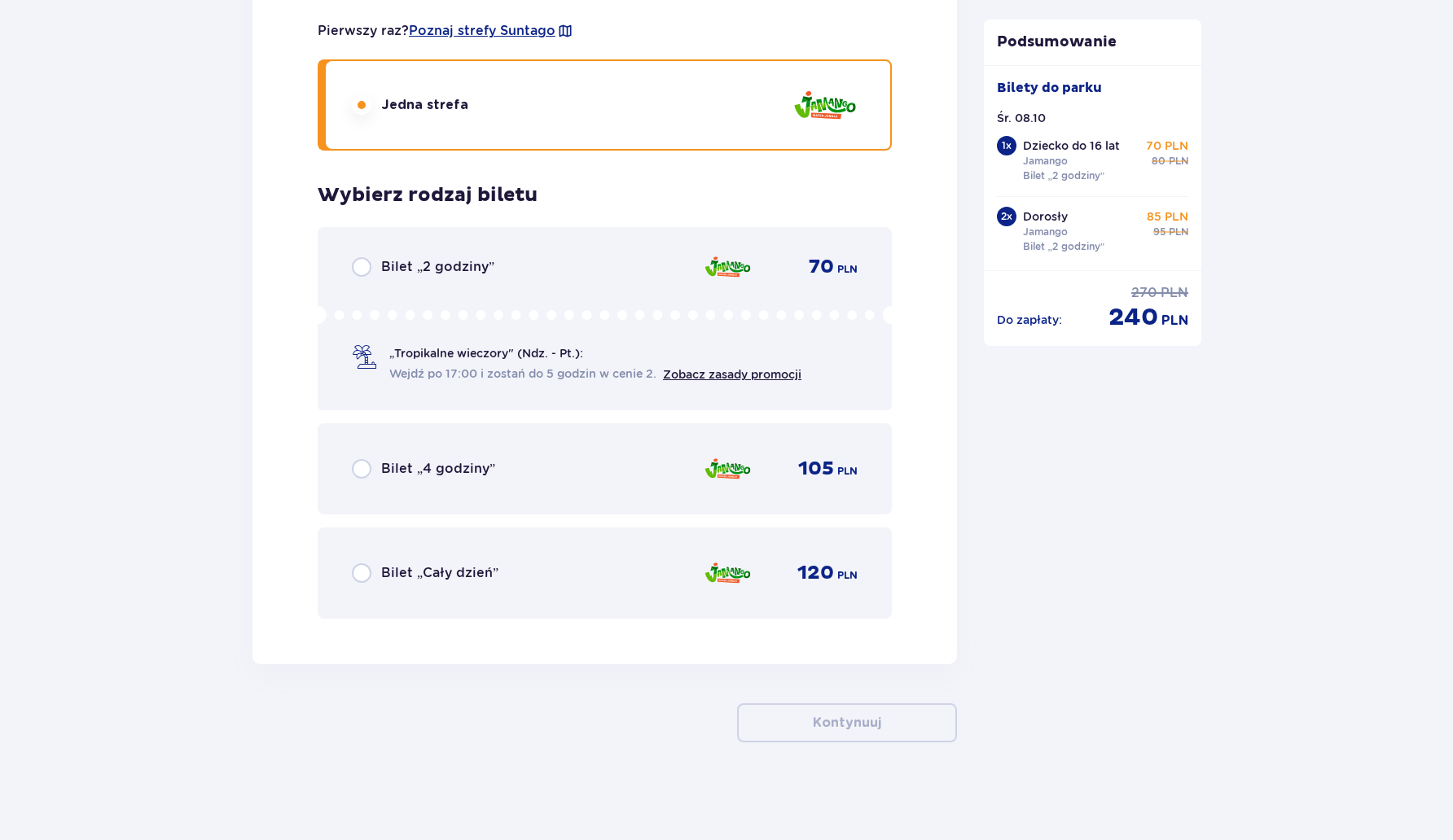
click at [461, 266] on span "Bilet „2 godziny”" at bounding box center [438, 267] width 113 height 18
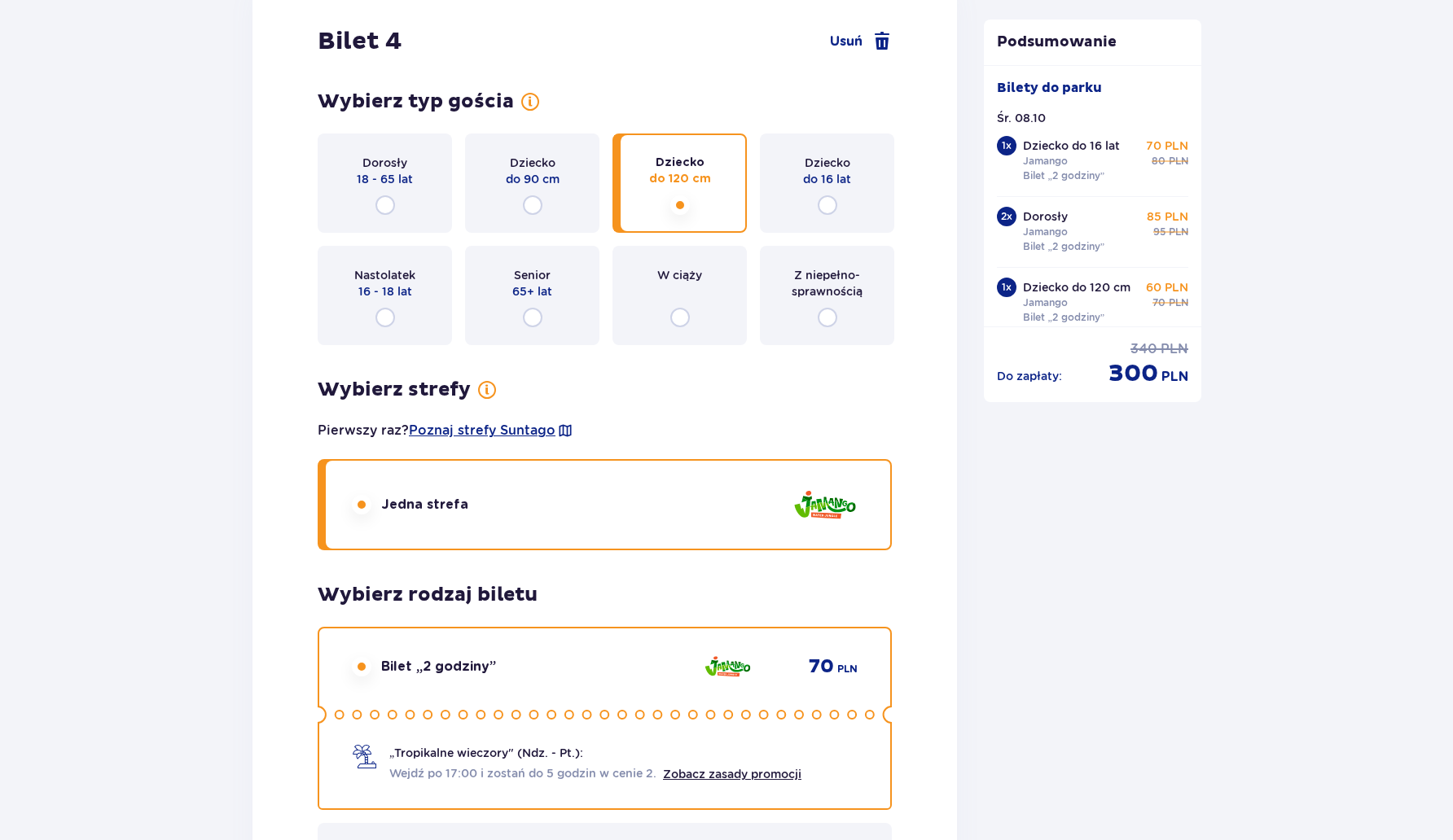
scroll to position [4452, 0]
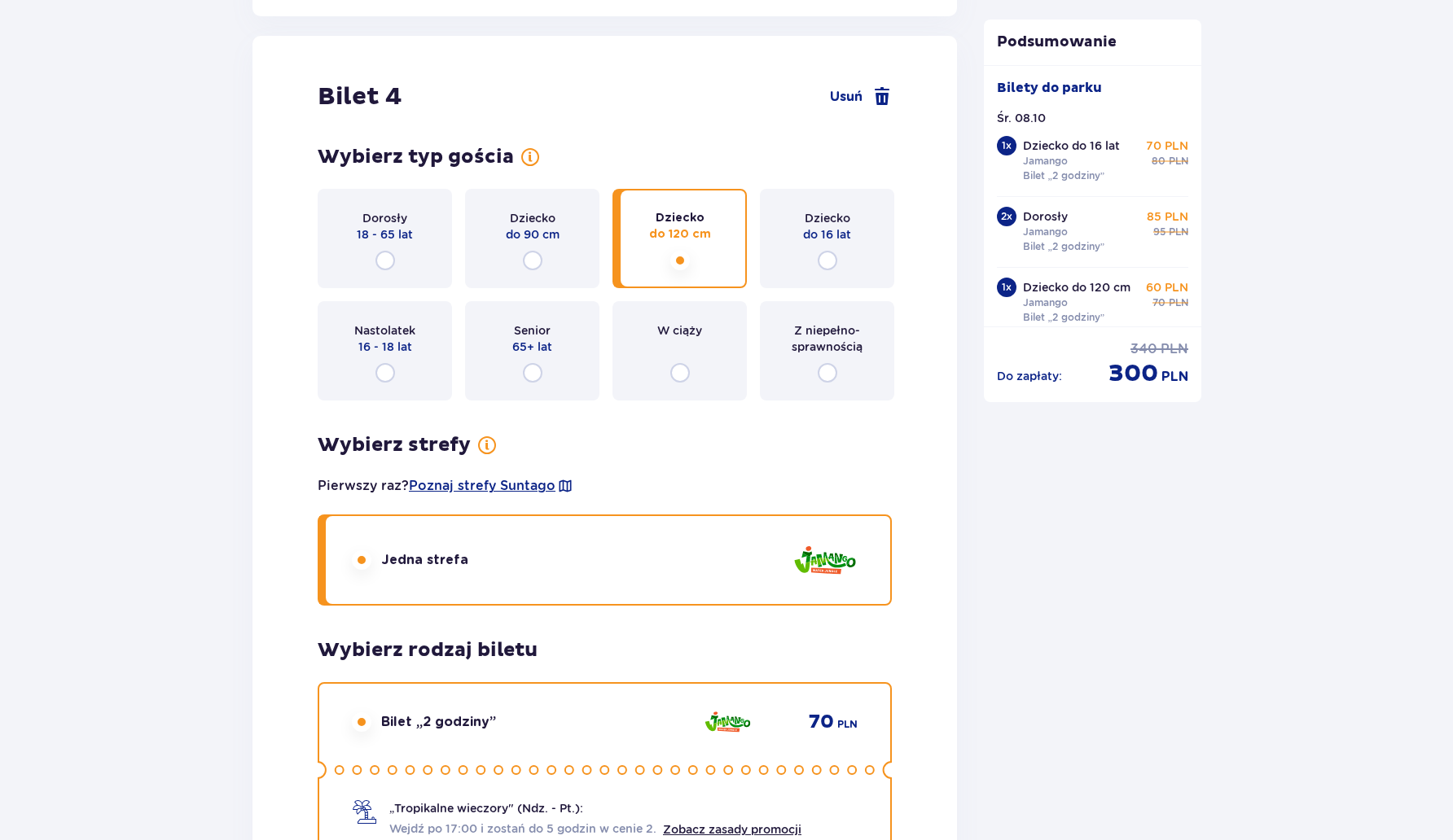
click at [536, 262] on input "radio" at bounding box center [533, 261] width 20 height 20
radio input "true"
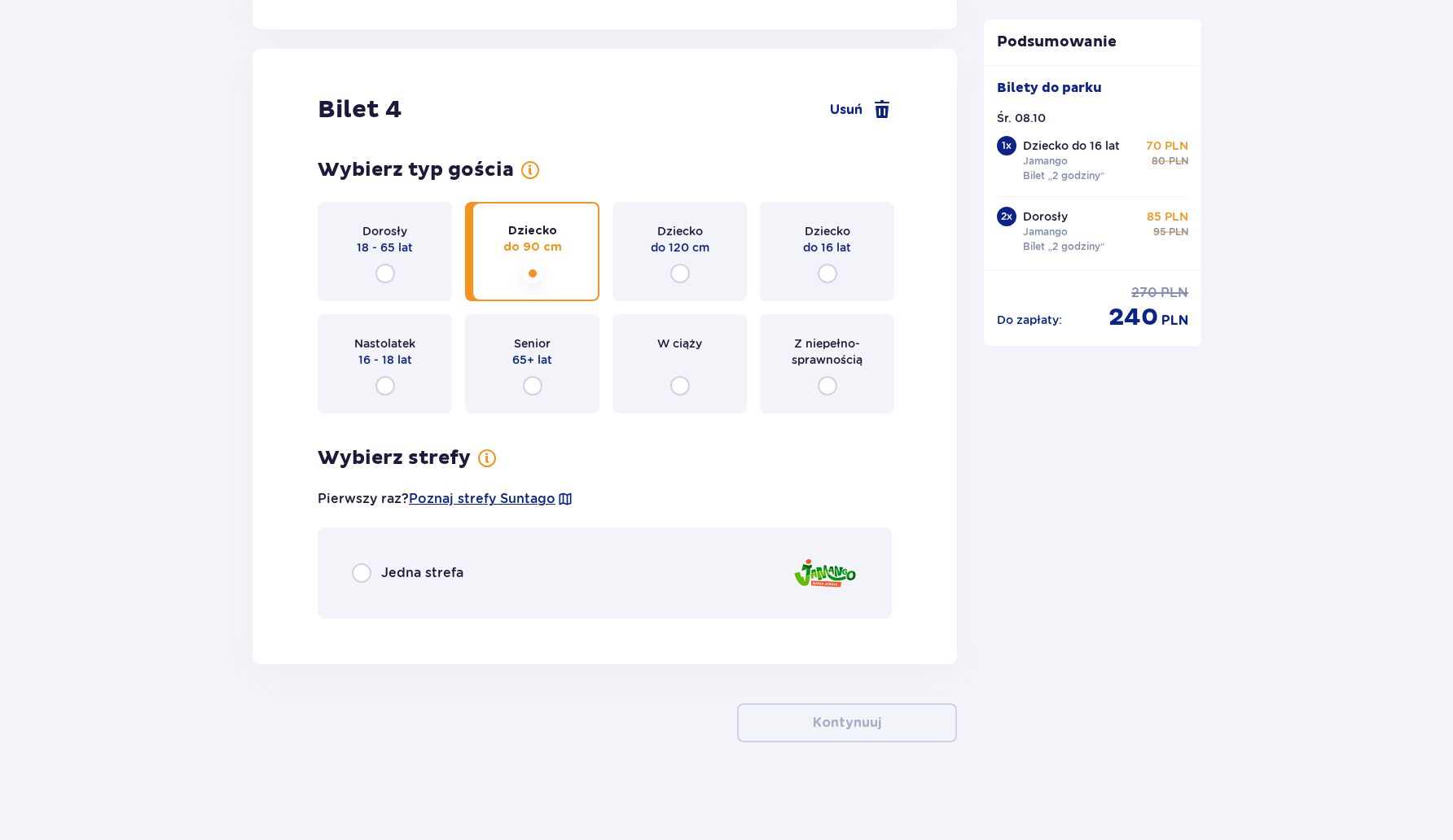
scroll to position [4439, 0]
click at [399, 570] on span "Jedna strefa" at bounding box center [422, 573] width 83 height 18
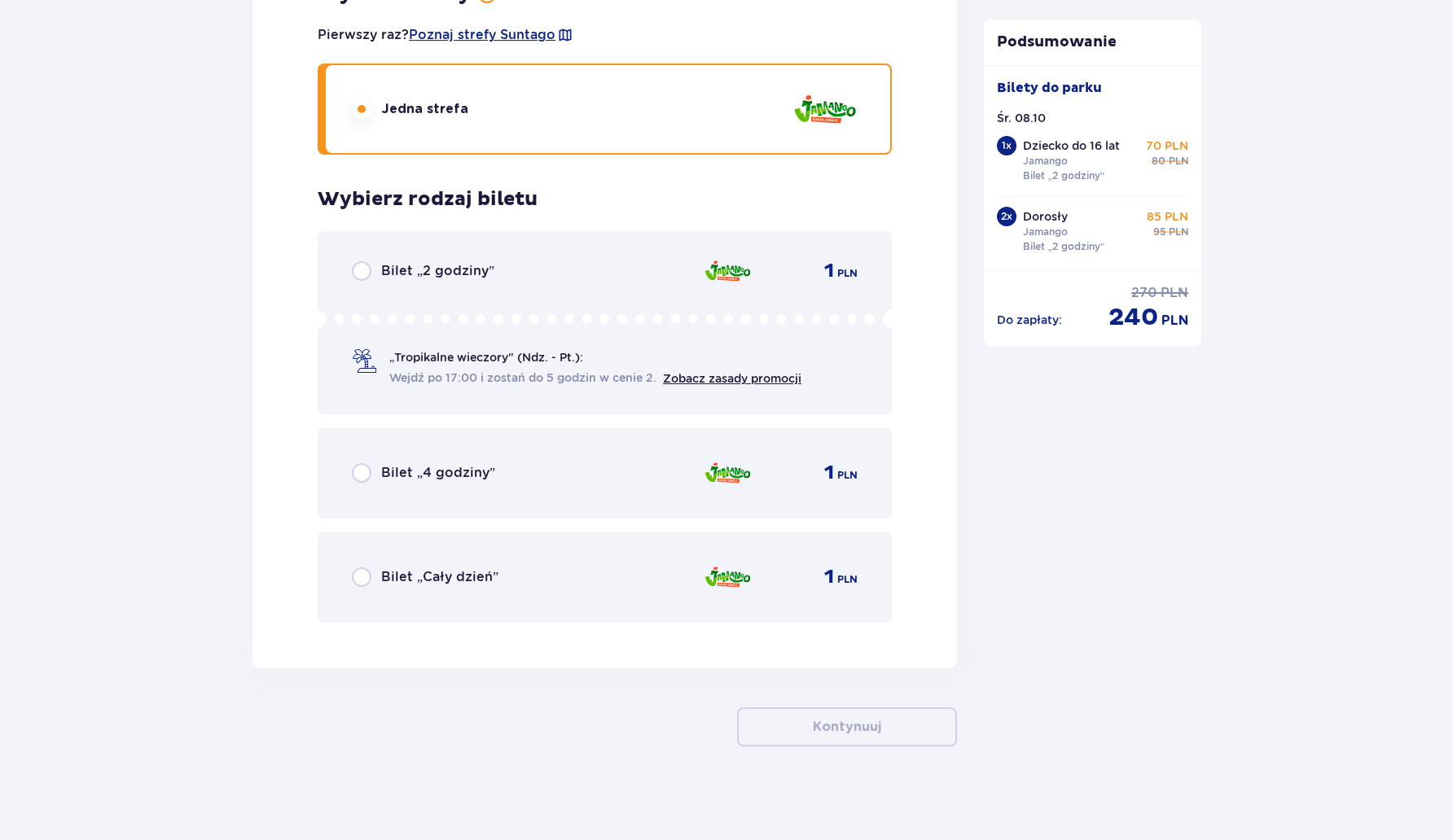
scroll to position [4907, 0]
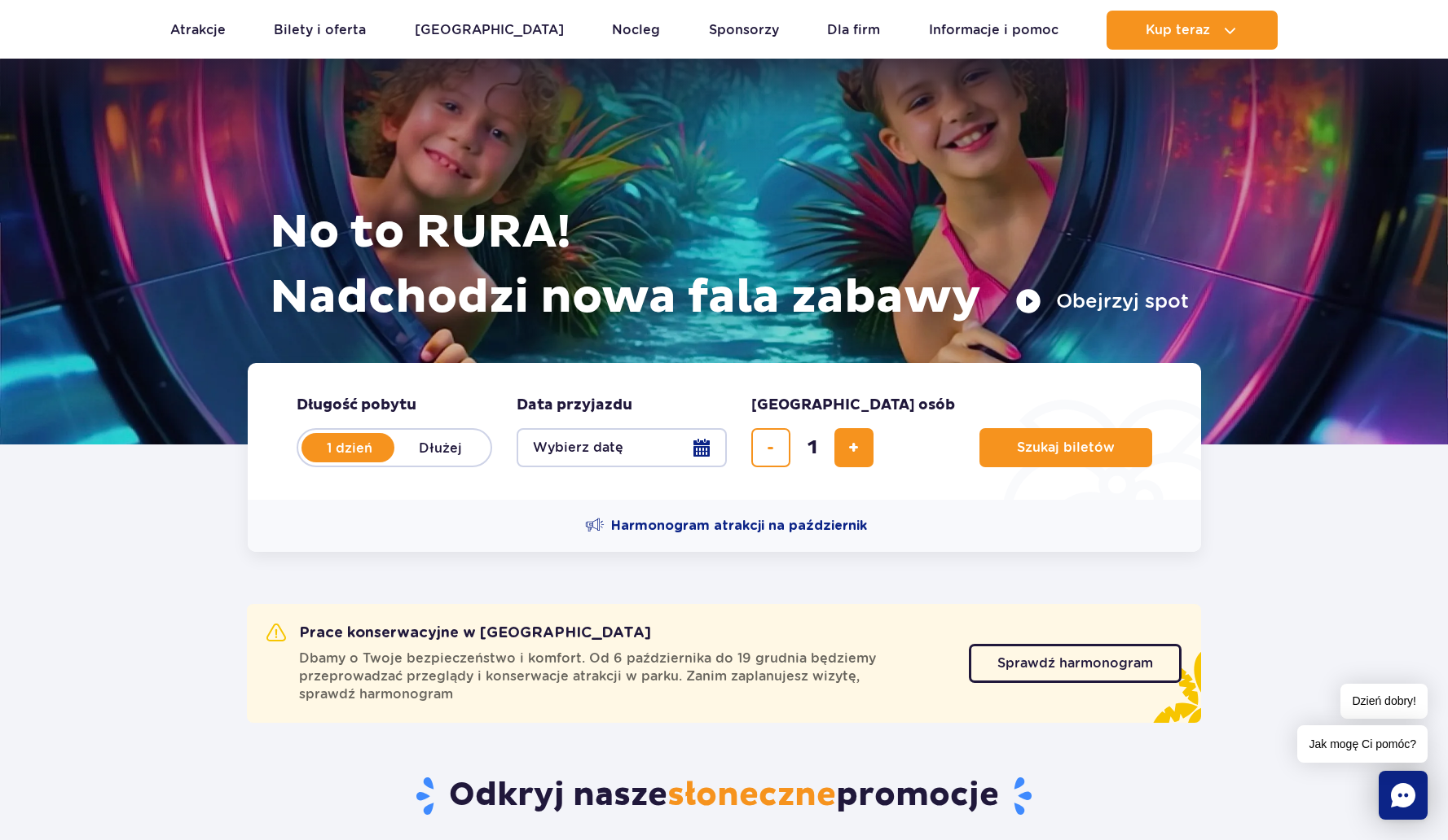
scroll to position [118, 0]
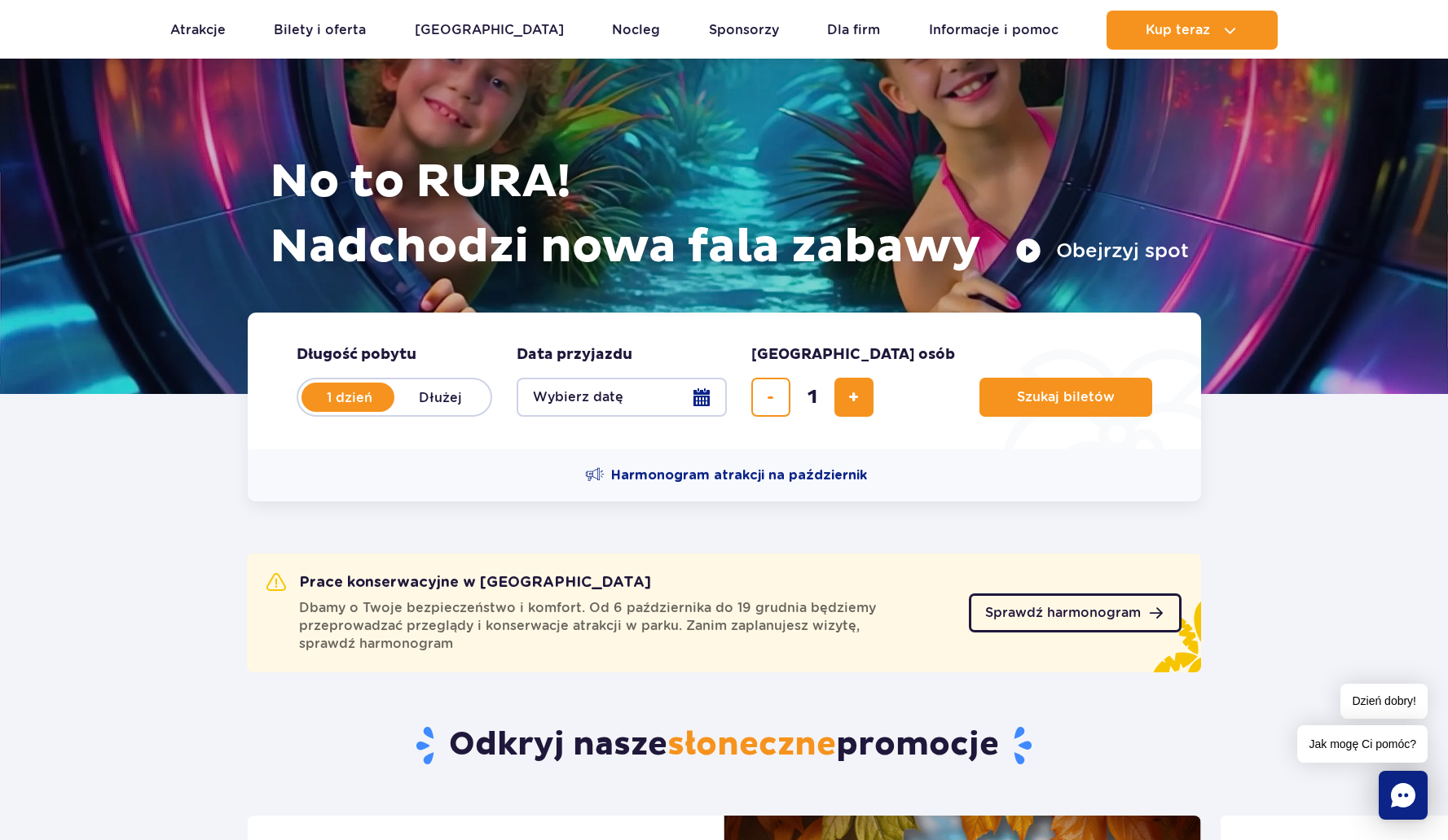
click at [1068, 614] on span "Sprawdź harmonogram" at bounding box center [1062, 613] width 155 height 13
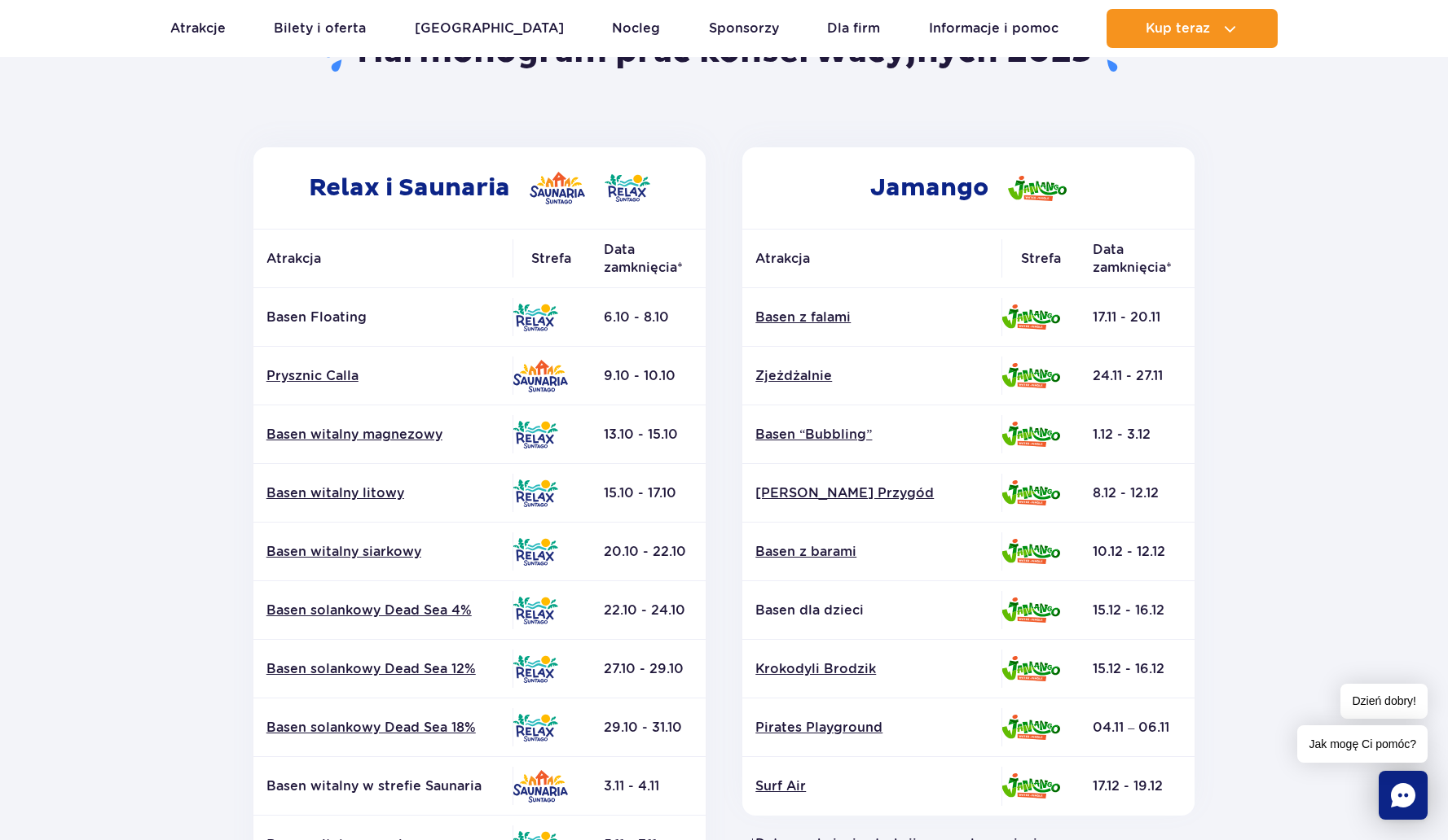
scroll to position [199, 0]
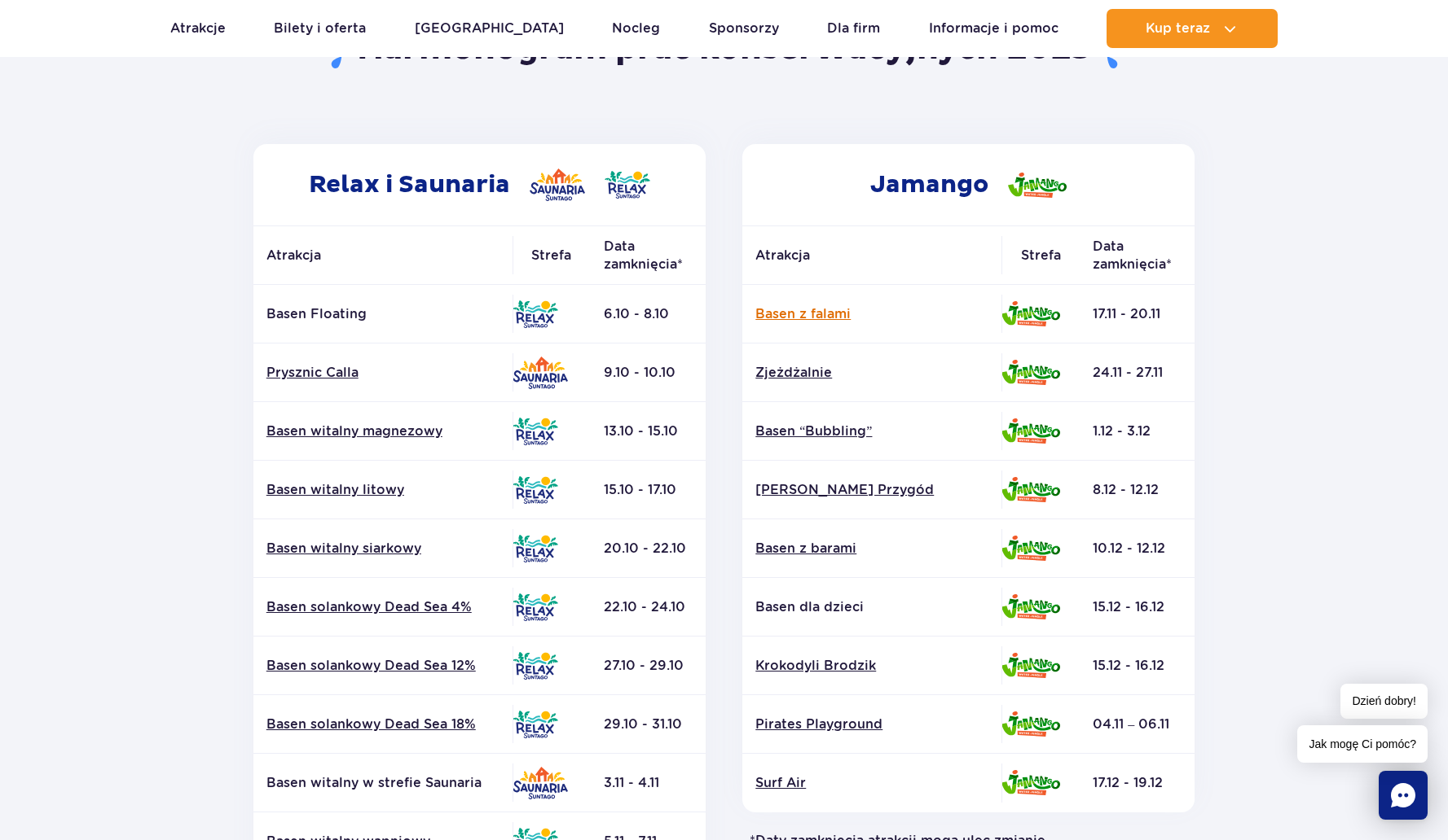
click at [821, 316] on link "Basen z falami" at bounding box center [871, 314] width 233 height 18
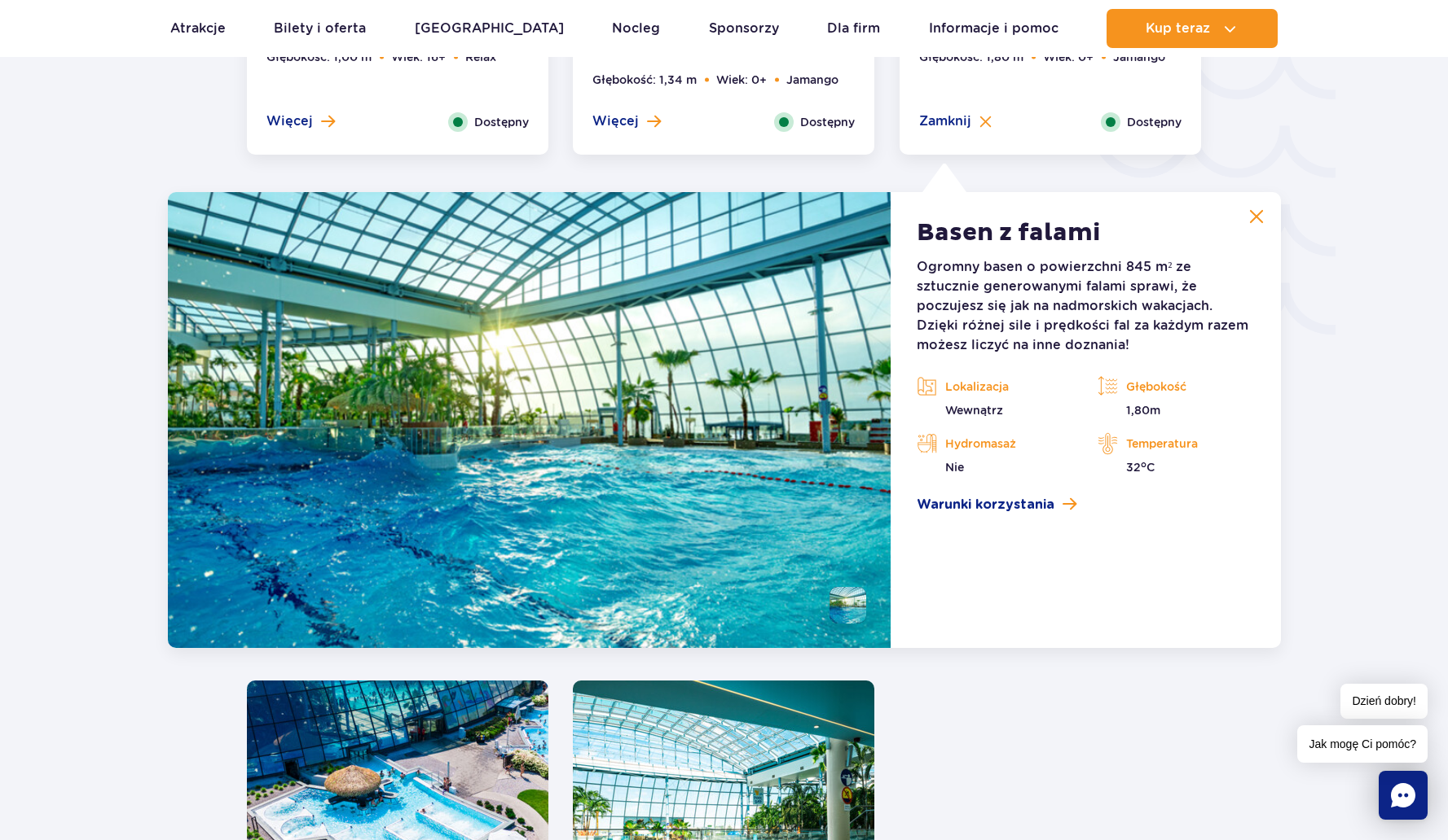
scroll to position [2840, 0]
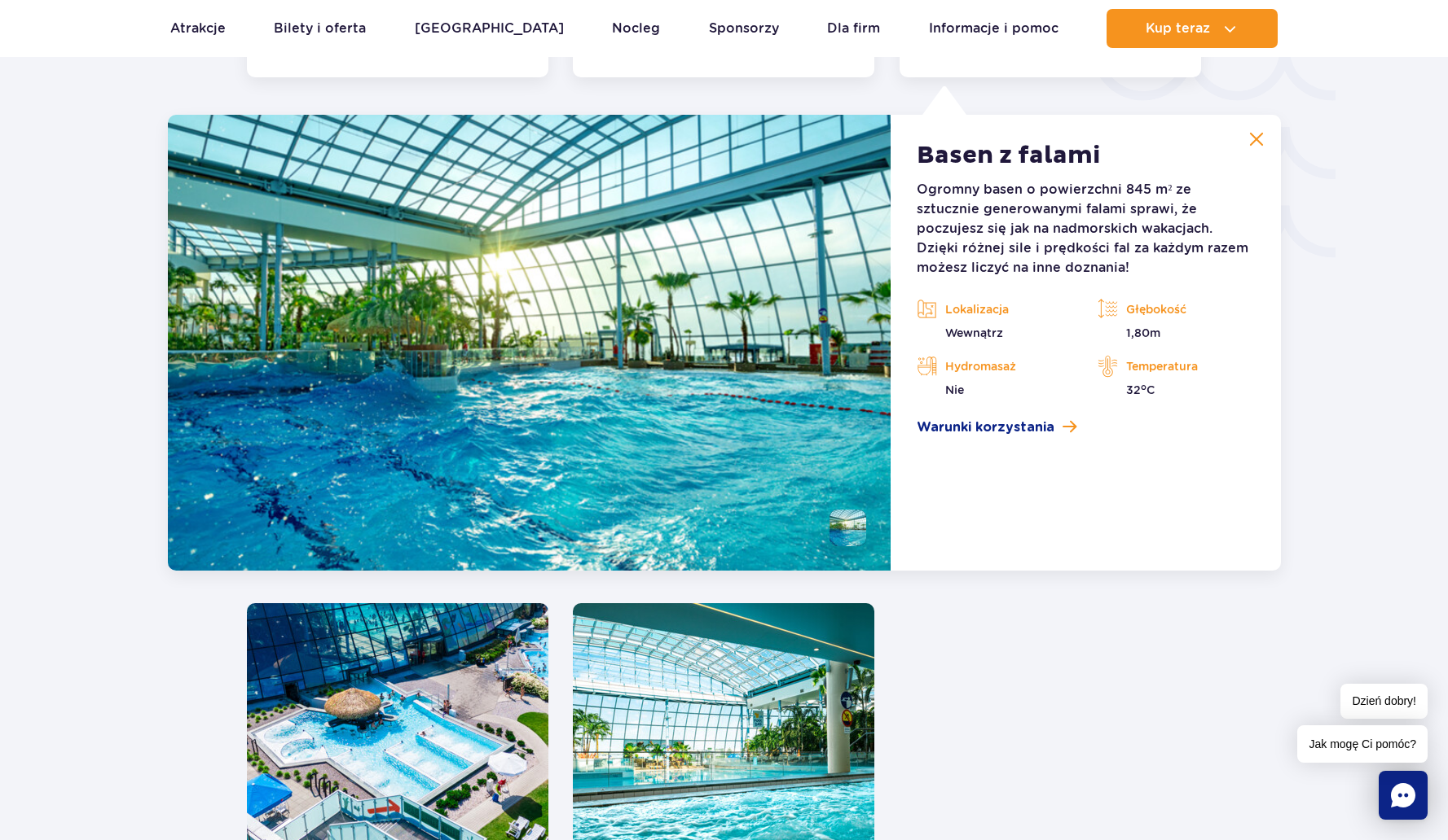
click at [1263, 143] on img at bounding box center [1257, 139] width 14 height 14
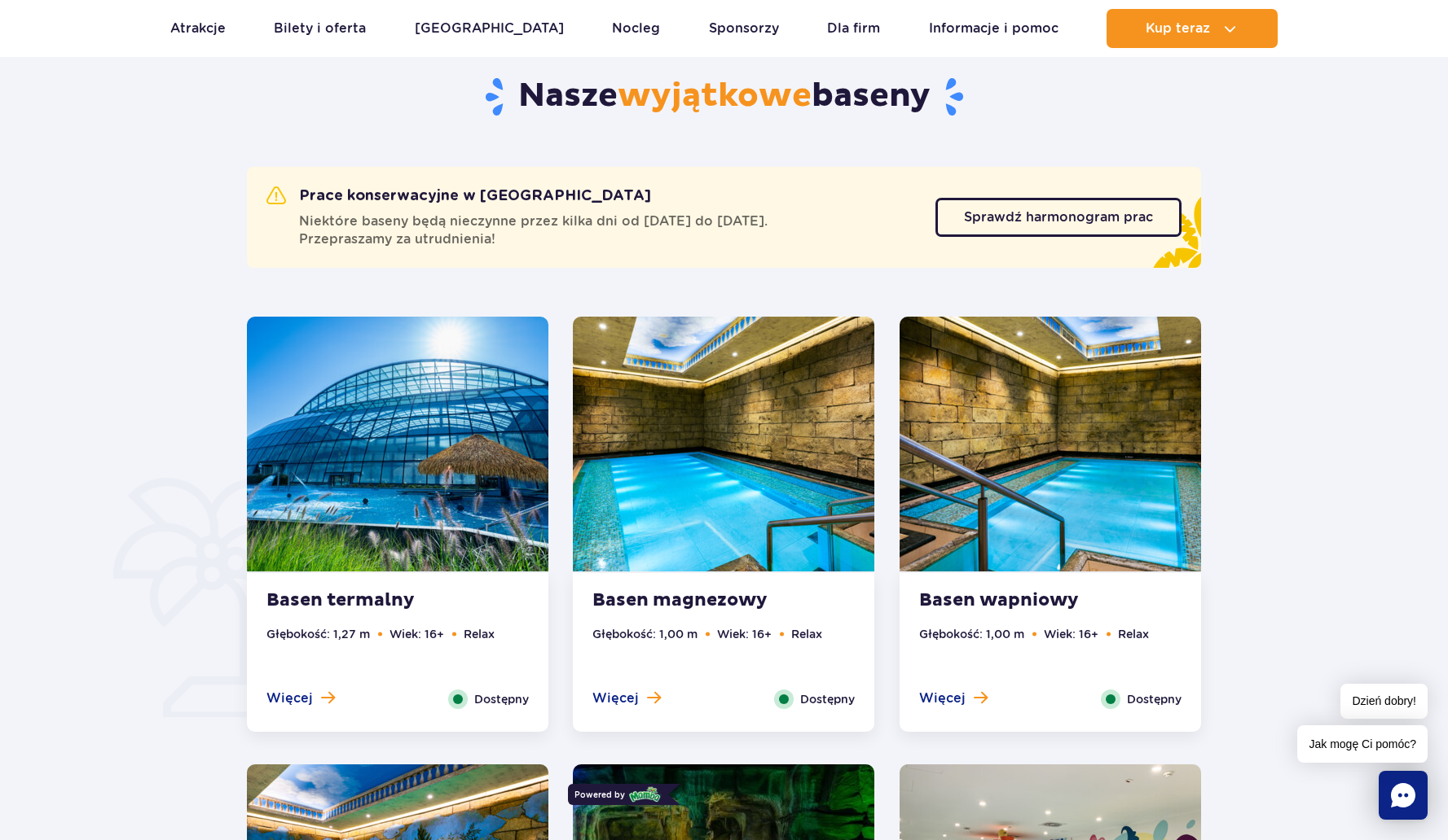
scroll to position [843, 0]
click at [298, 697] on span "Więcej" at bounding box center [289, 699] width 47 height 18
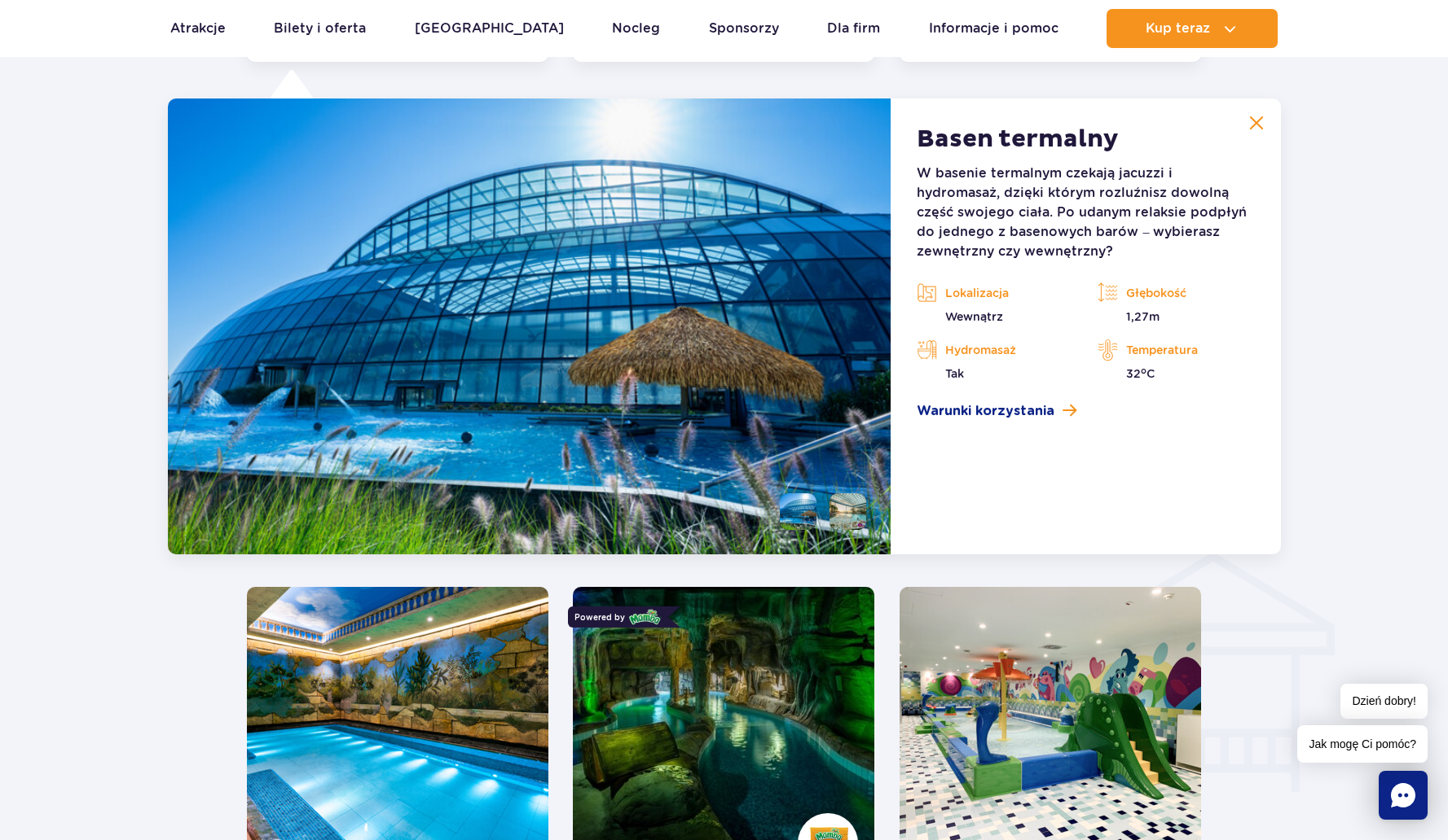
scroll to position [1514, 0]
click at [1245, 102] on article "Basen termalny W basenie termalnym czekają jacuzzi i hydromasaż, dzięki którym …" at bounding box center [1085, 326] width 389 height 456
click at [1252, 124] on img at bounding box center [1257, 122] width 14 height 14
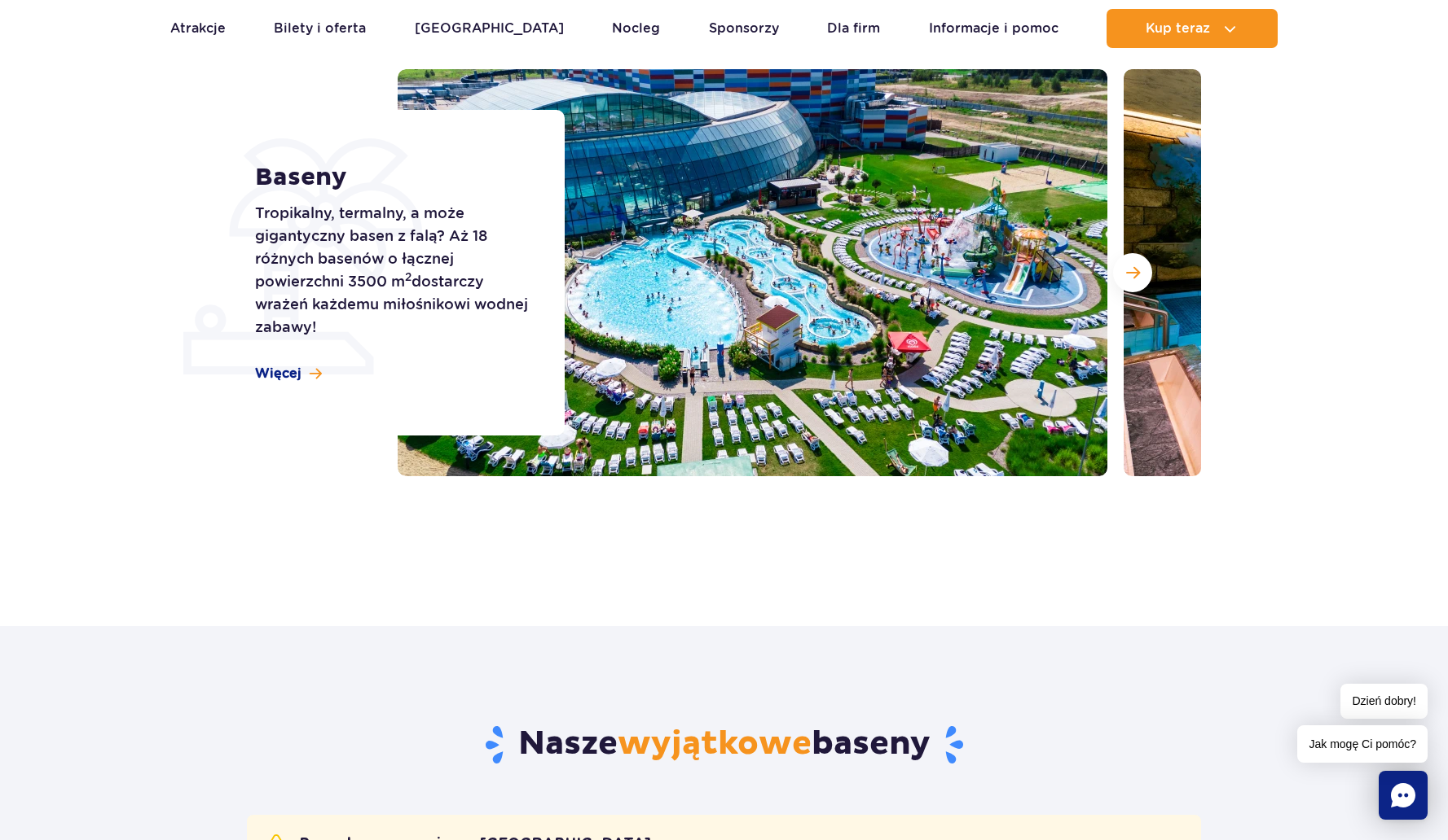
scroll to position [0, 0]
